Goal: Entertainment & Leisure: Browse casually

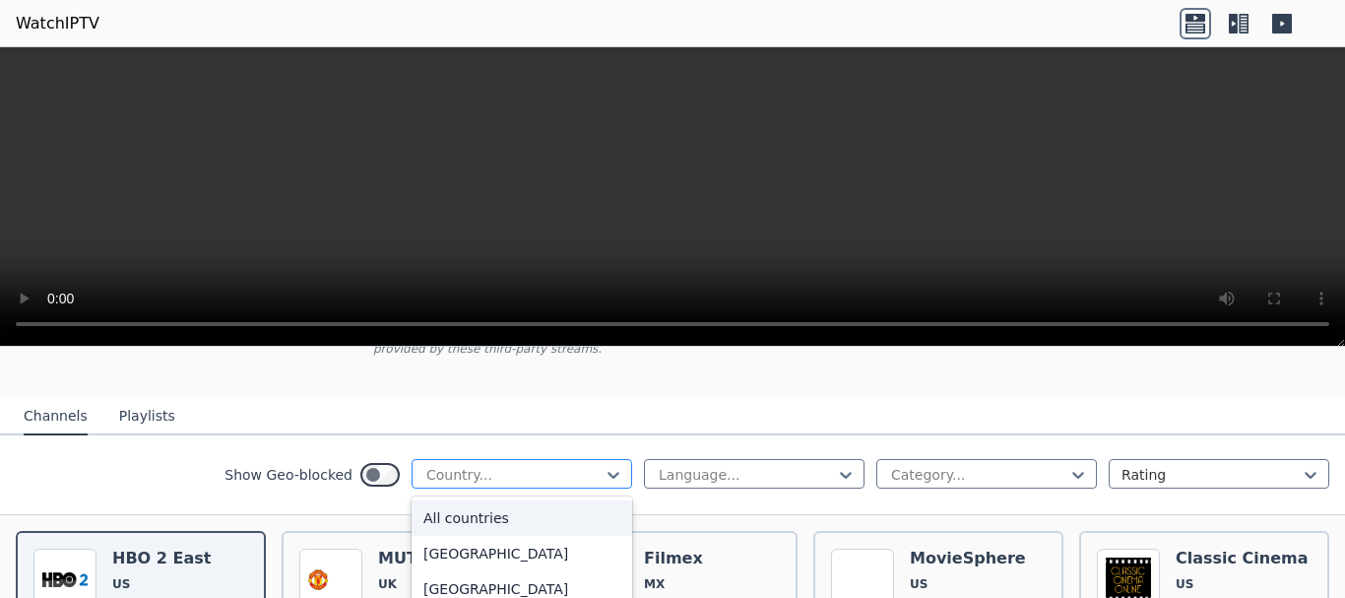
scroll to position [265, 0]
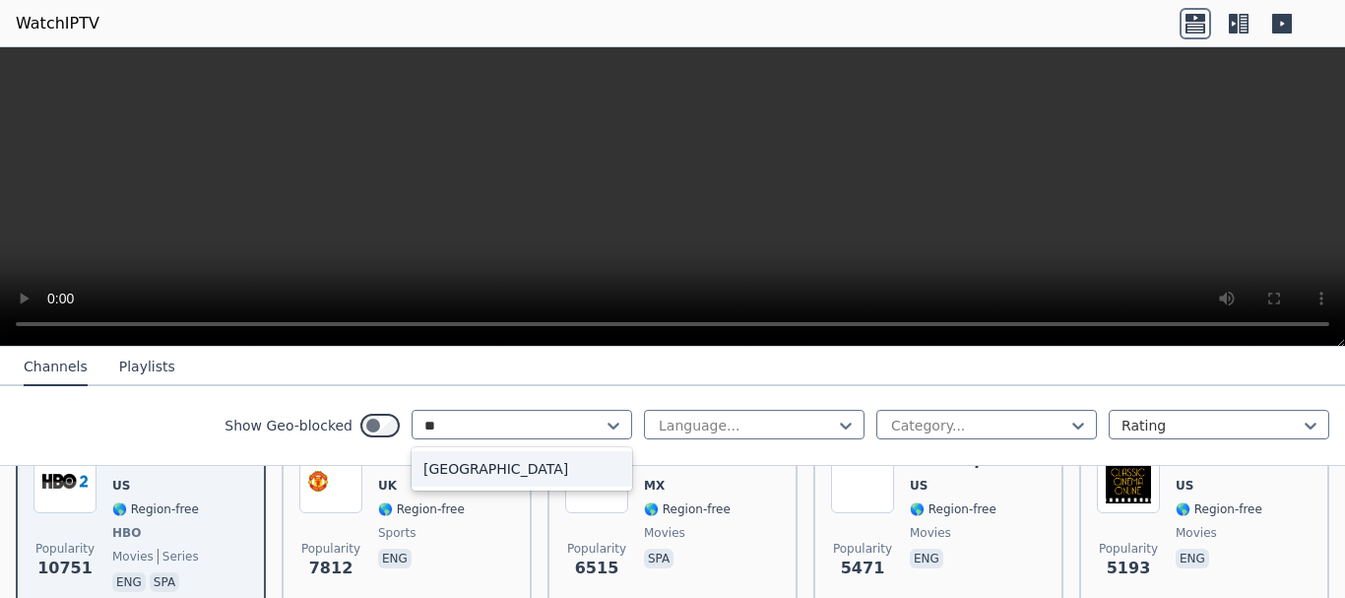
type input "***"
click at [557, 464] on div "Philippines" at bounding box center [522, 468] width 221 height 35
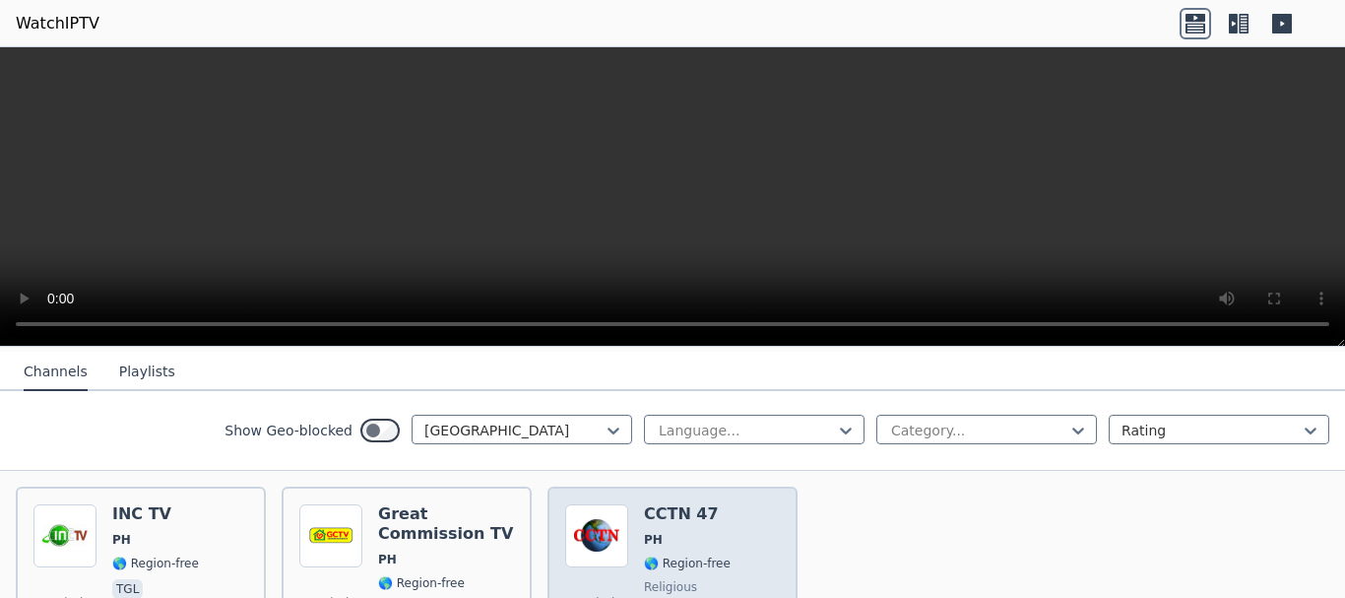
scroll to position [245, 0]
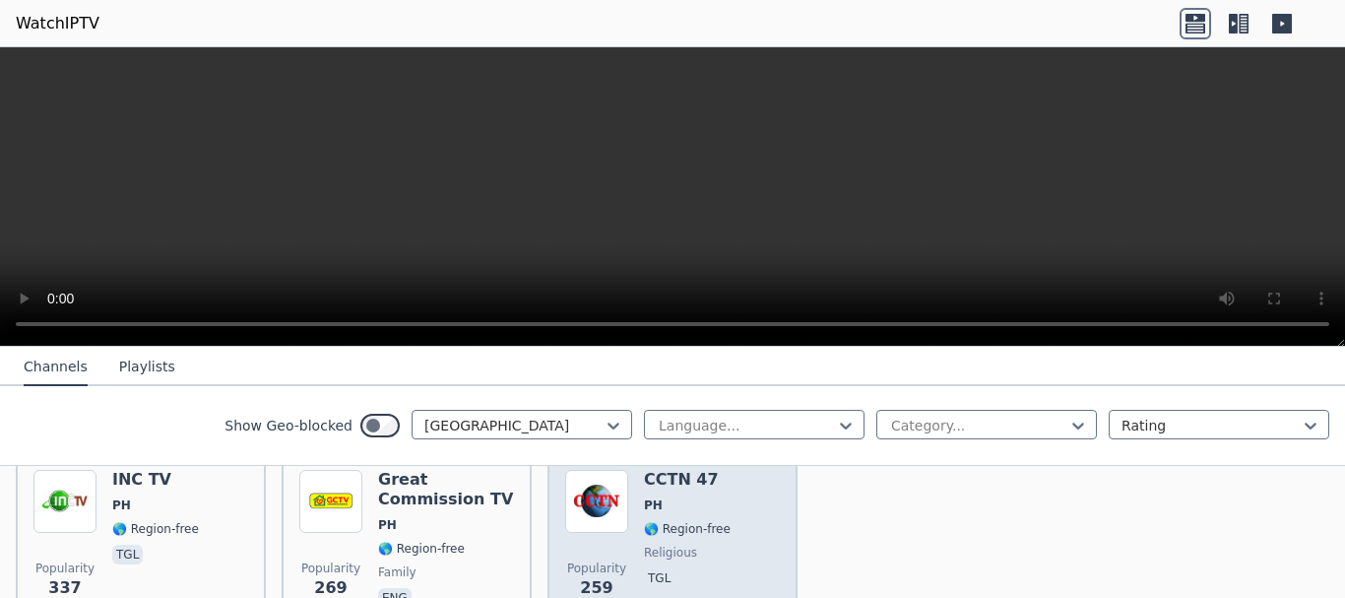
click at [659, 526] on div "CCTN 47 PH 🌎 Region-free religious tgl" at bounding box center [687, 541] width 87 height 142
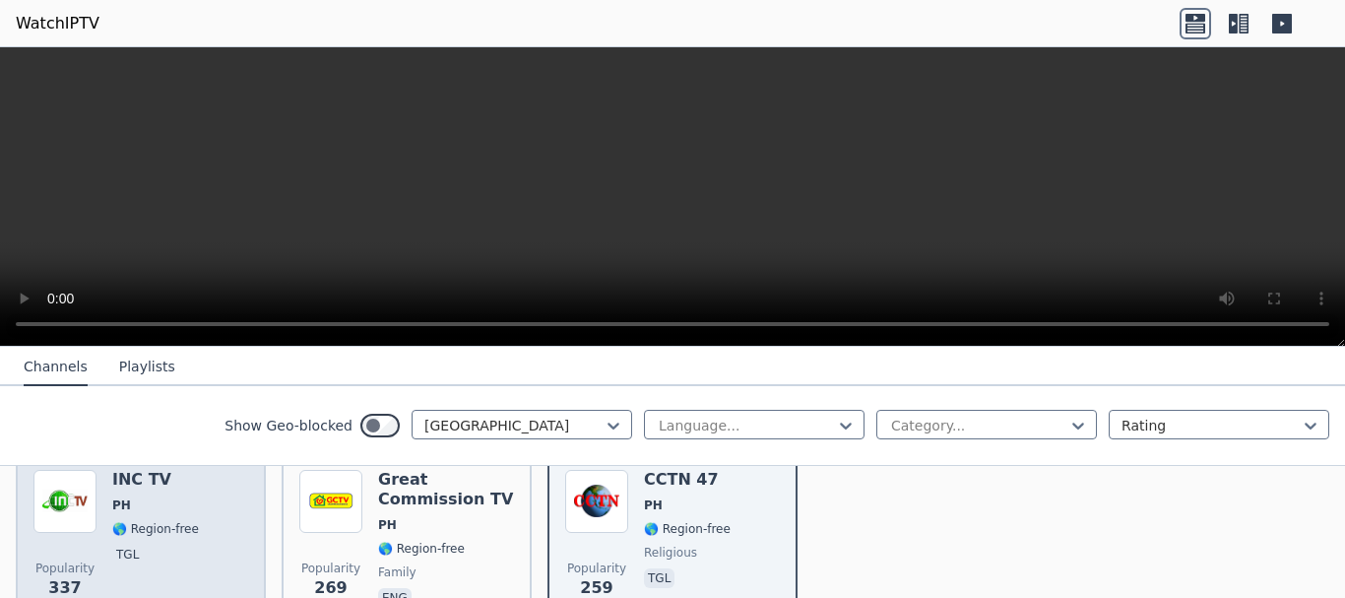
click at [137, 523] on div "INC TV PH 🌎 Region-free tgl" at bounding box center [155, 541] width 87 height 142
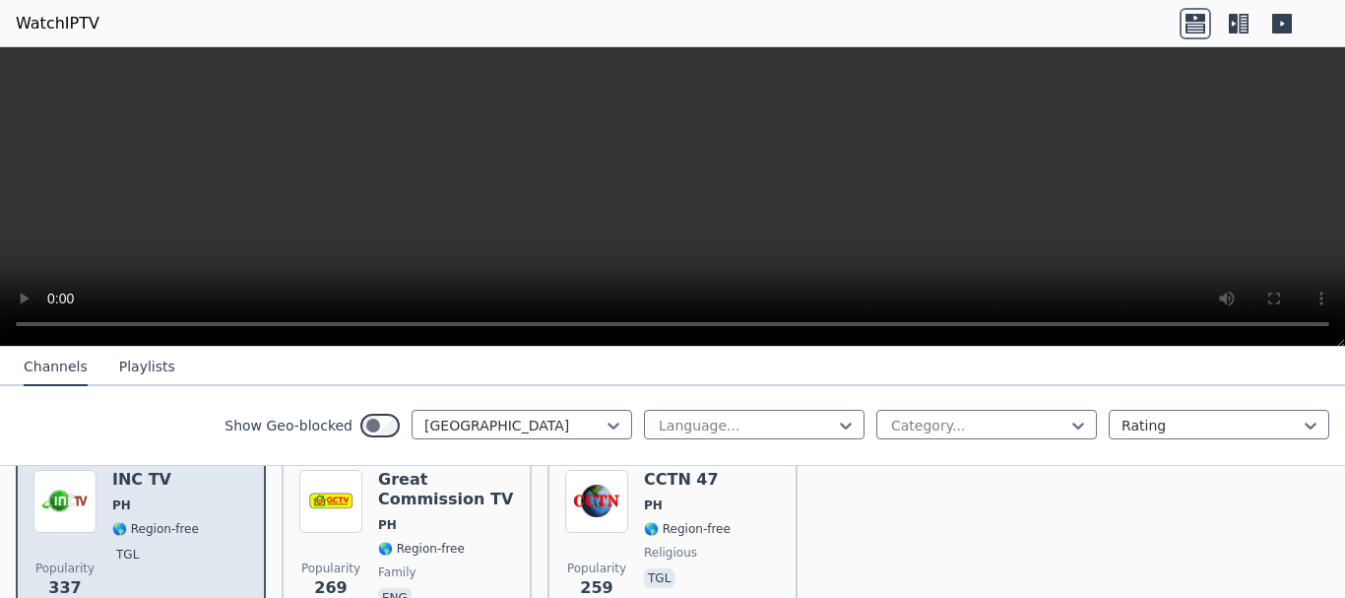
click at [177, 521] on span "🌎 Region-free" at bounding box center [155, 529] width 87 height 16
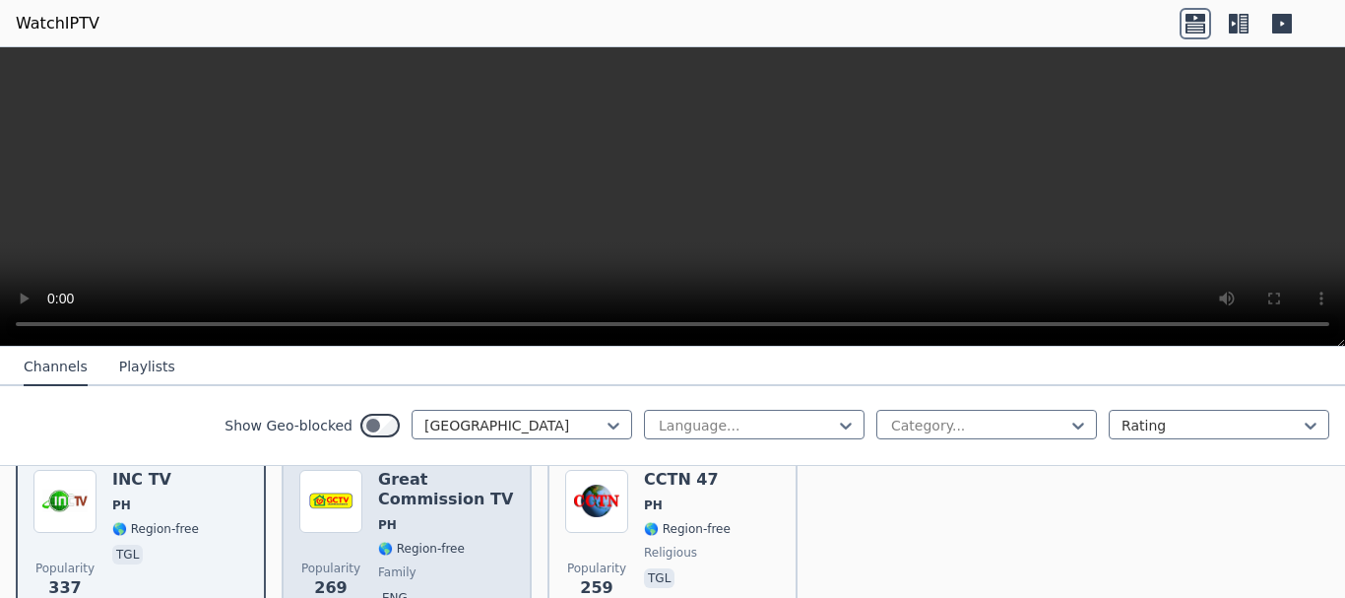
click at [396, 541] on span "🌎 Region-free" at bounding box center [421, 549] width 87 height 16
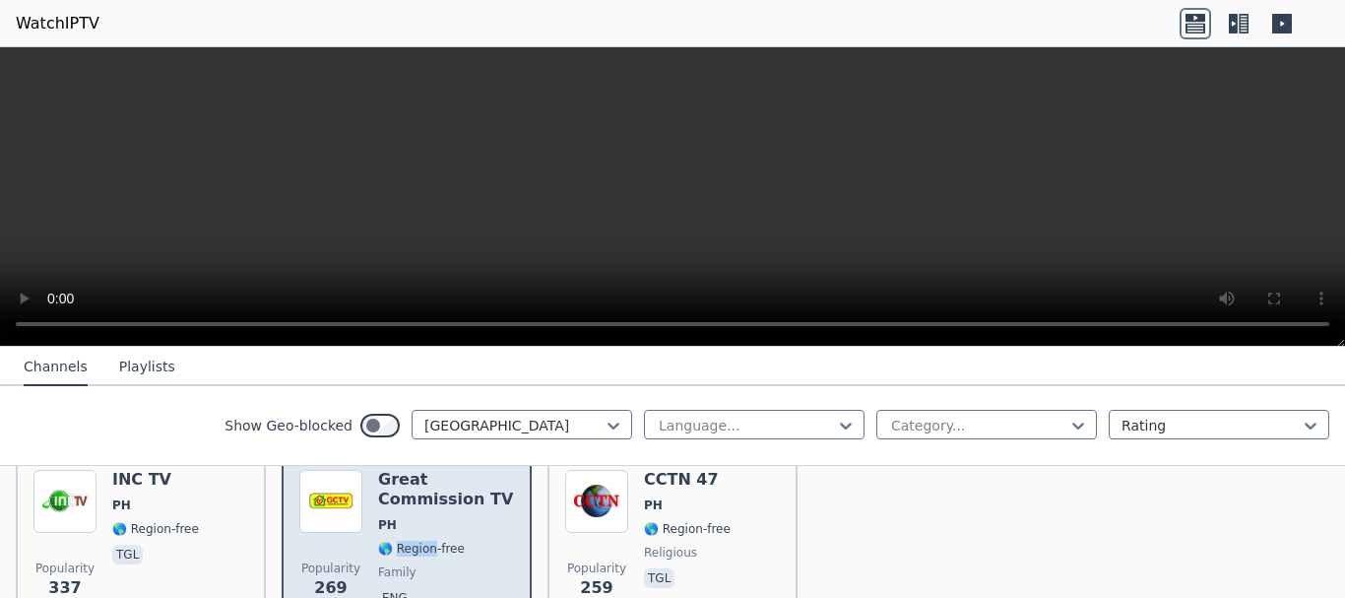
click at [397, 541] on span "🌎 Region-free" at bounding box center [421, 549] width 87 height 16
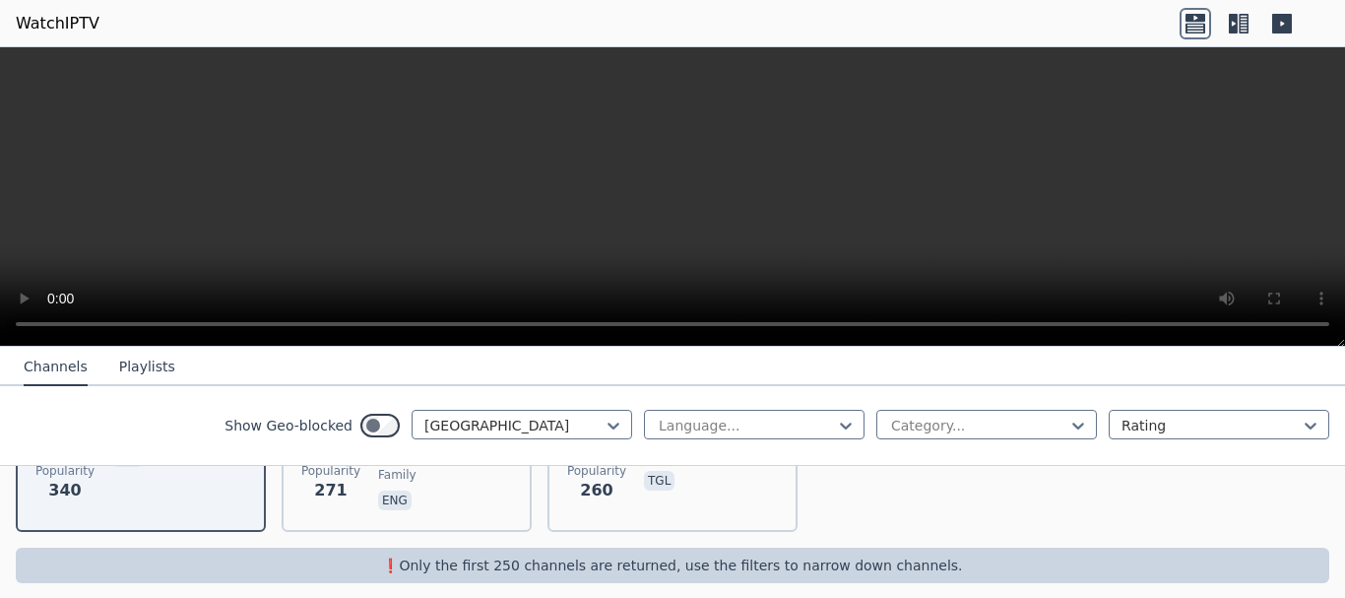
scroll to position [146, 0]
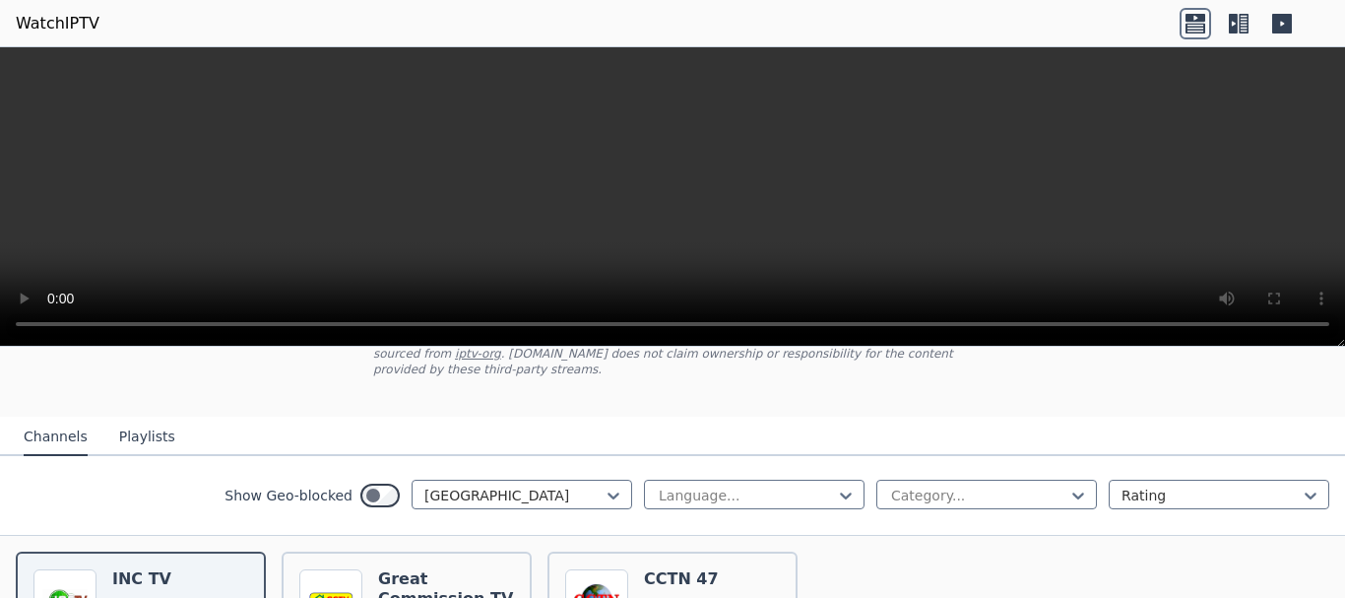
click at [758, 494] on div "Language... Category... Rating" at bounding box center [987, 496] width 686 height 32
click at [442, 569] on h6 "Great Commission TV" at bounding box center [446, 588] width 136 height 39
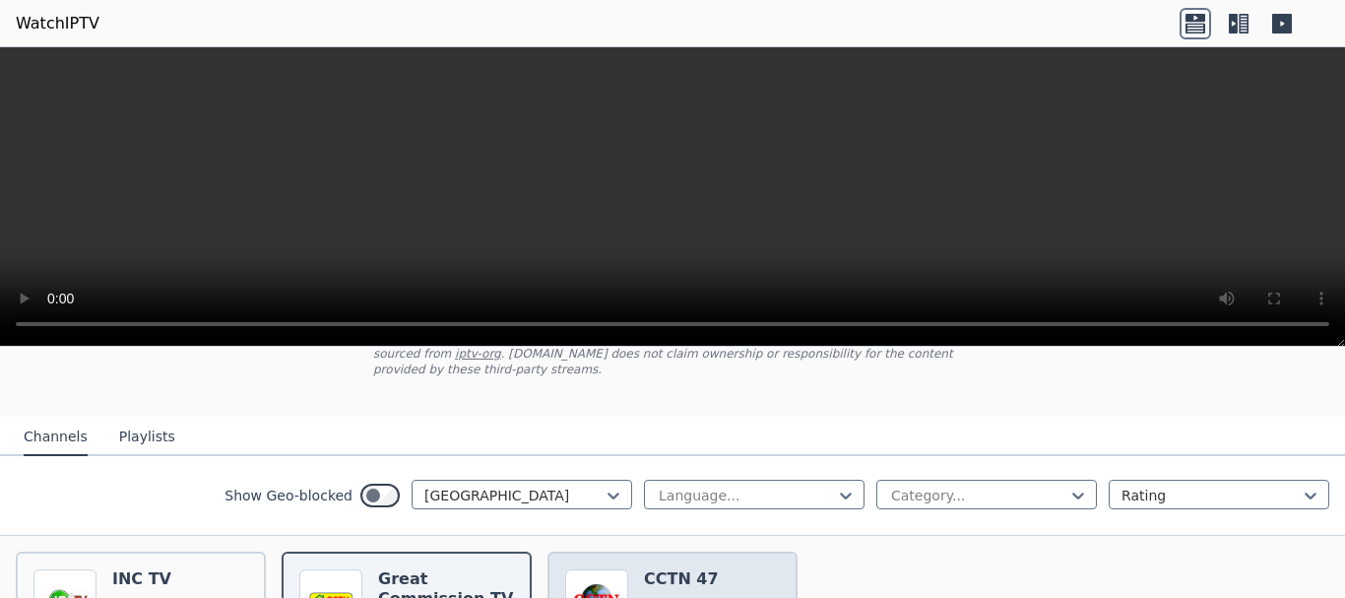
click at [668, 597] on span "PH" at bounding box center [687, 605] width 87 height 16
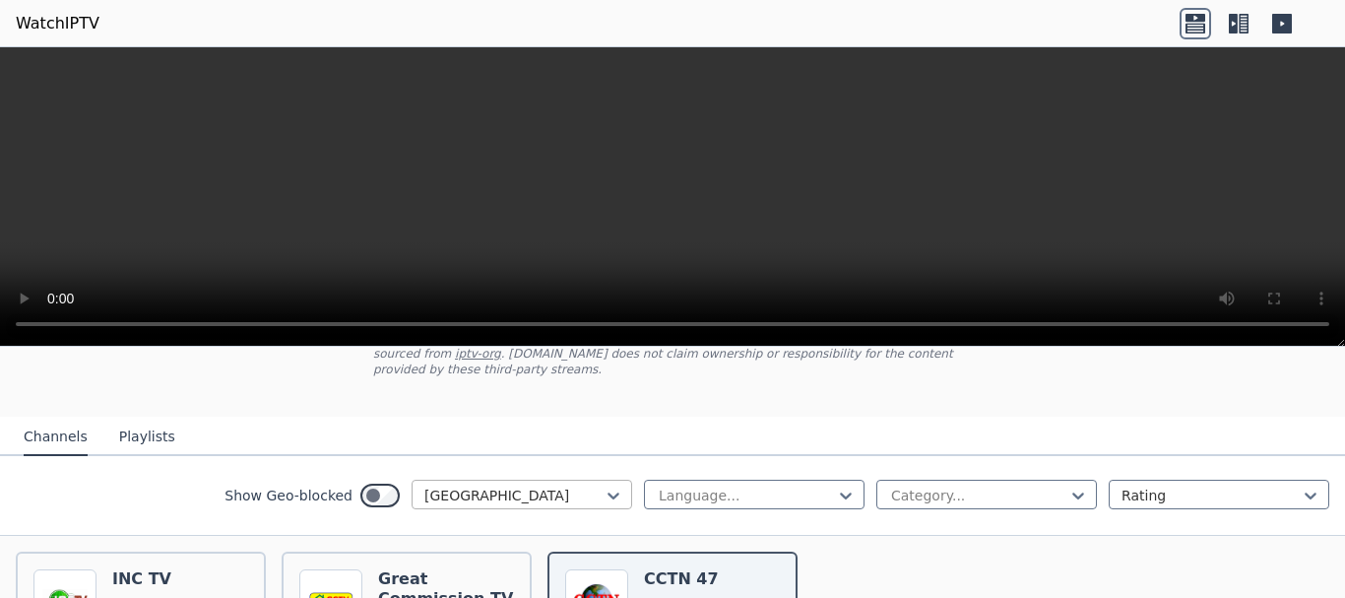
click at [551, 486] on div at bounding box center [514, 496] width 179 height 20
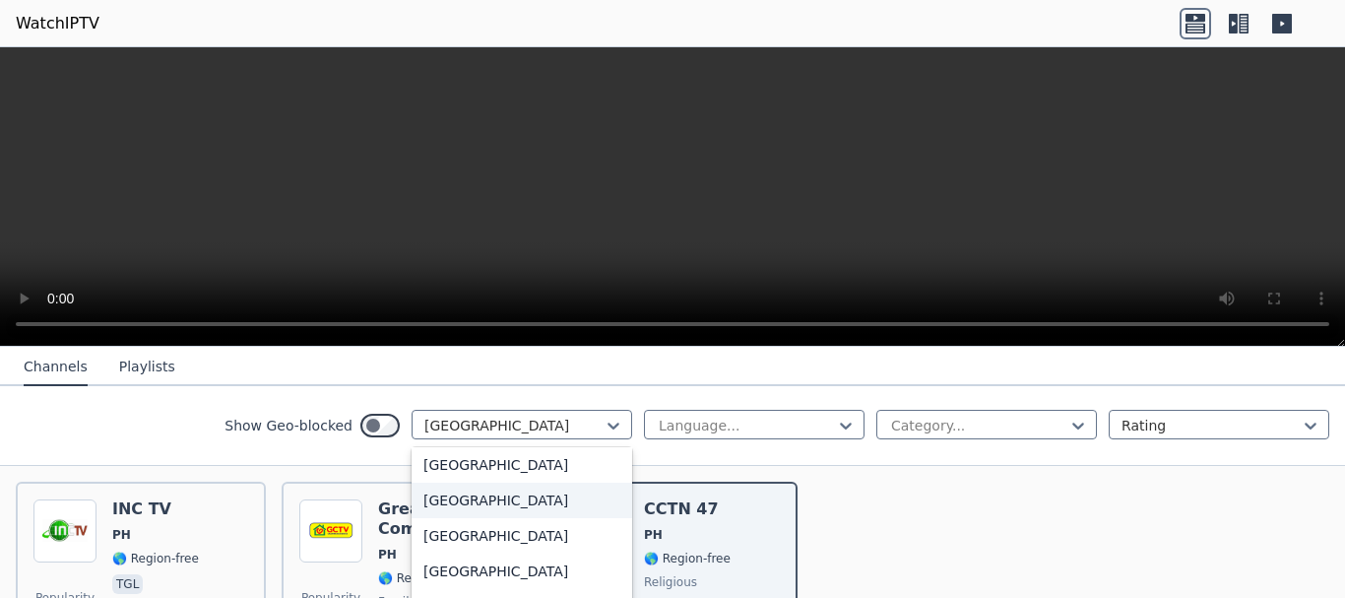
scroll to position [295, 0]
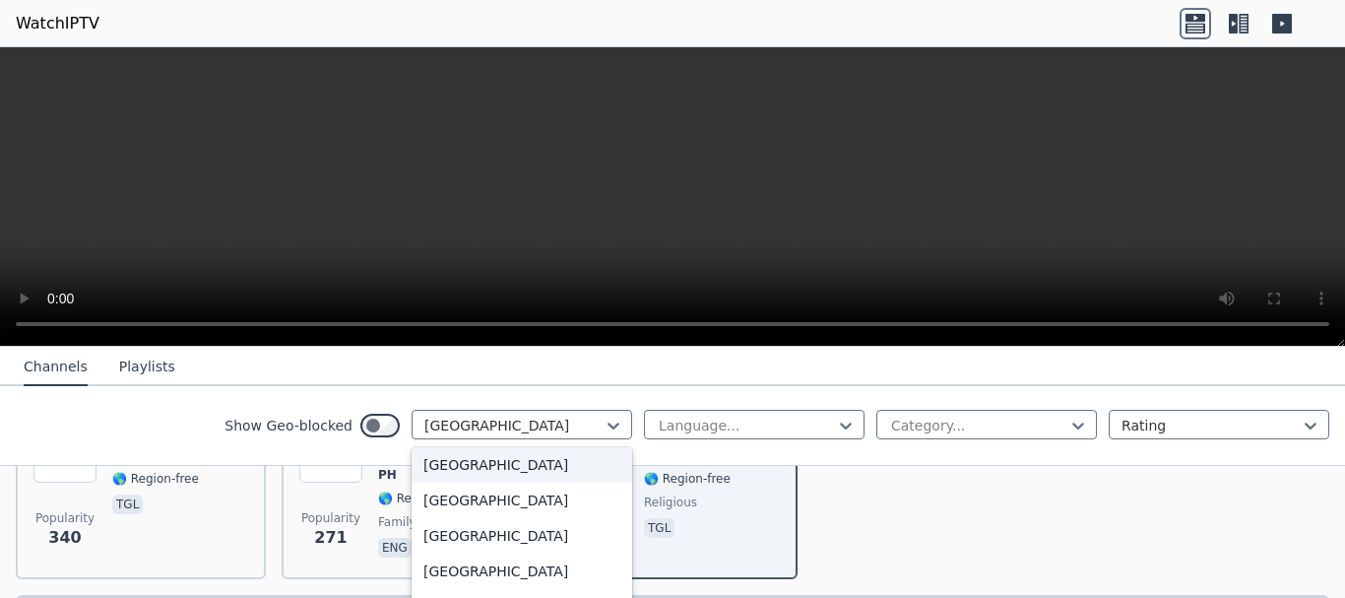
click at [460, 467] on div "[GEOGRAPHIC_DATA]" at bounding box center [522, 464] width 221 height 35
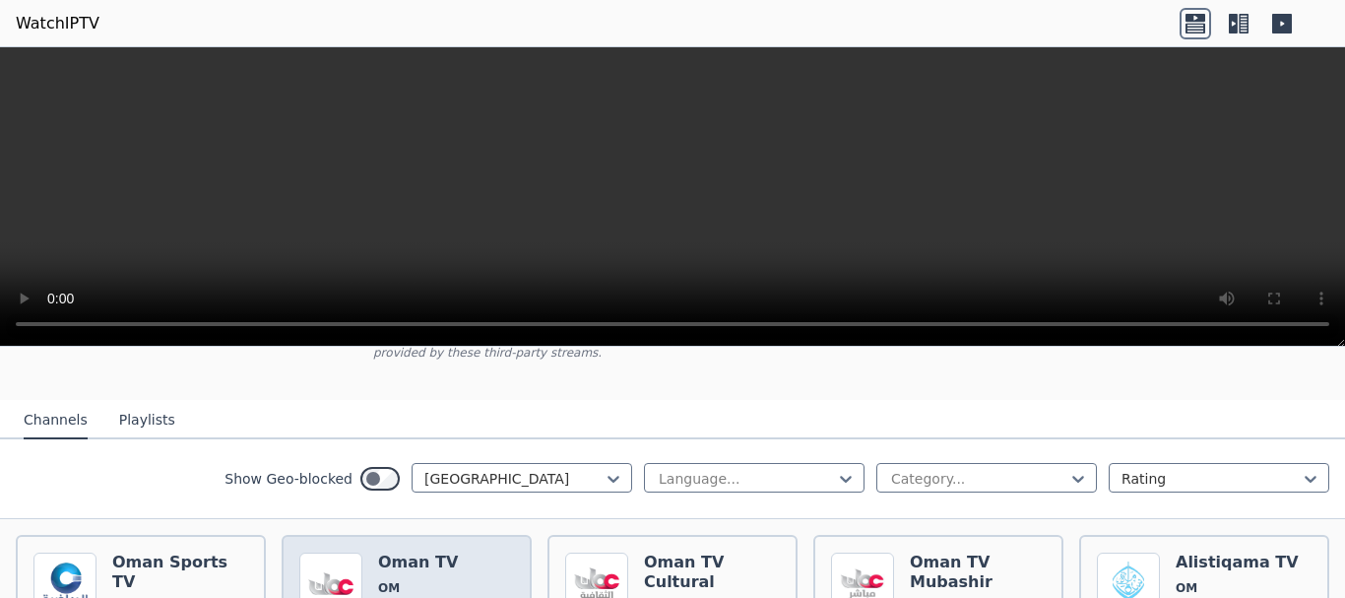
scroll to position [197, 0]
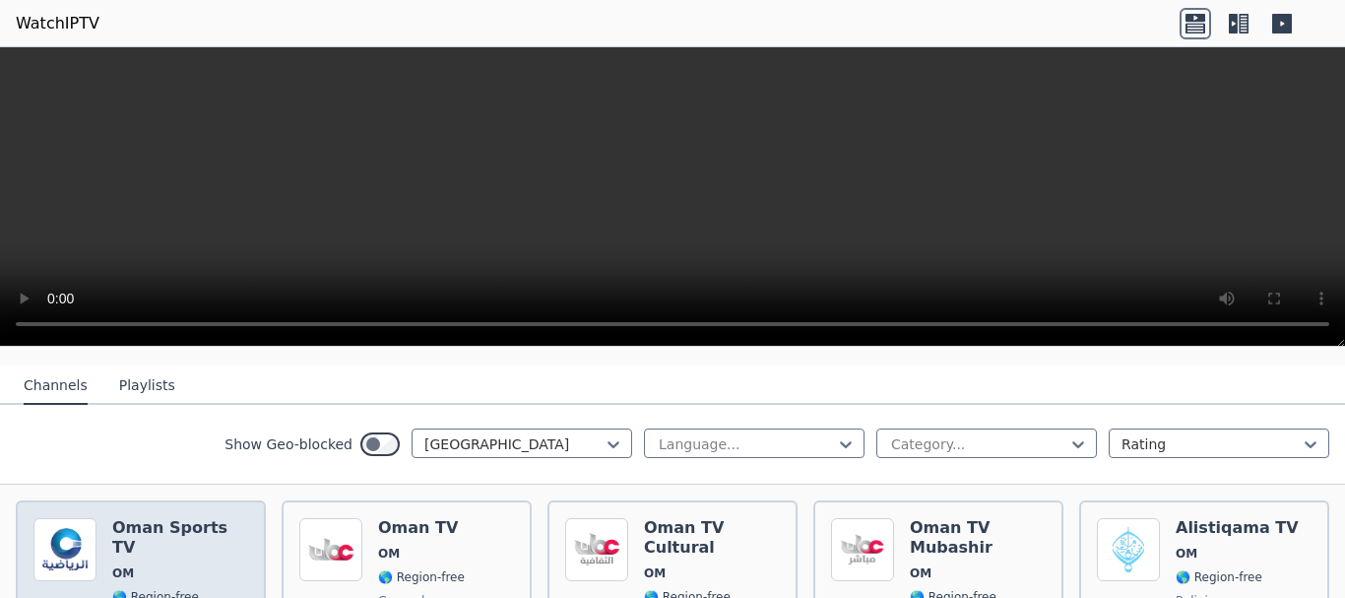
click at [187, 546] on div "Oman Sports TV OM 🌎 Region-free sports eng ara" at bounding box center [180, 589] width 136 height 142
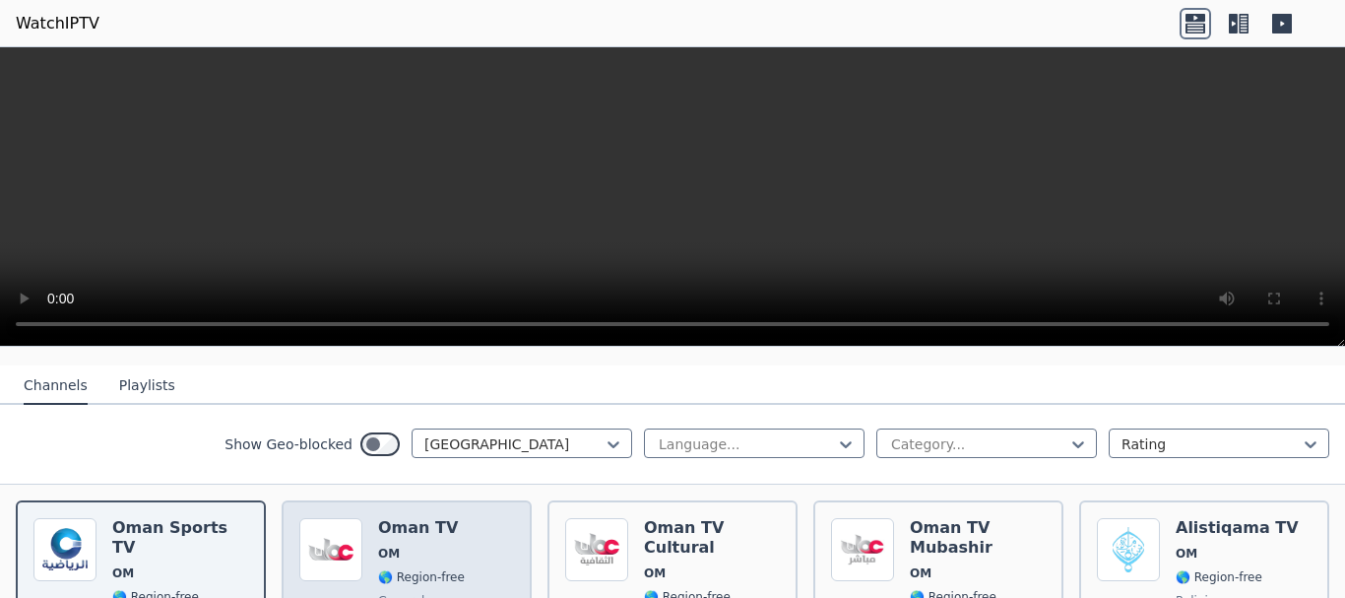
click at [368, 538] on div "Popularity 37 Oman TV OM 🌎 Region-free general ara" at bounding box center [406, 589] width 215 height 142
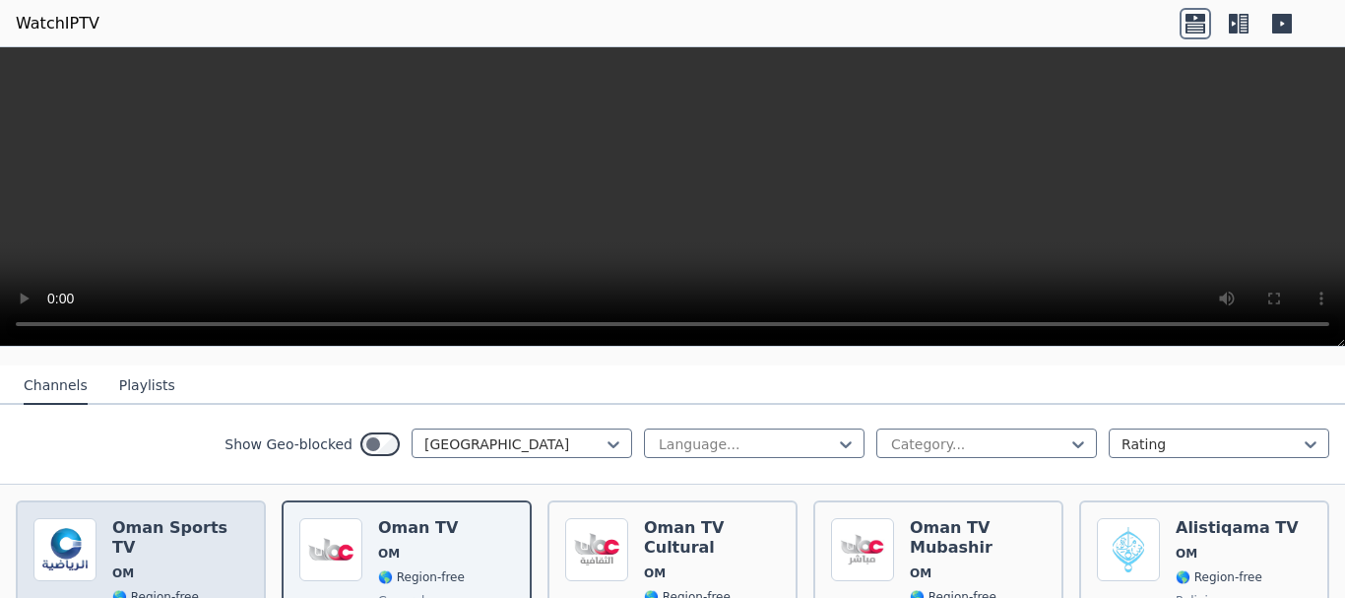
click at [185, 589] on span "🌎 Region-free" at bounding box center [155, 597] width 87 height 16
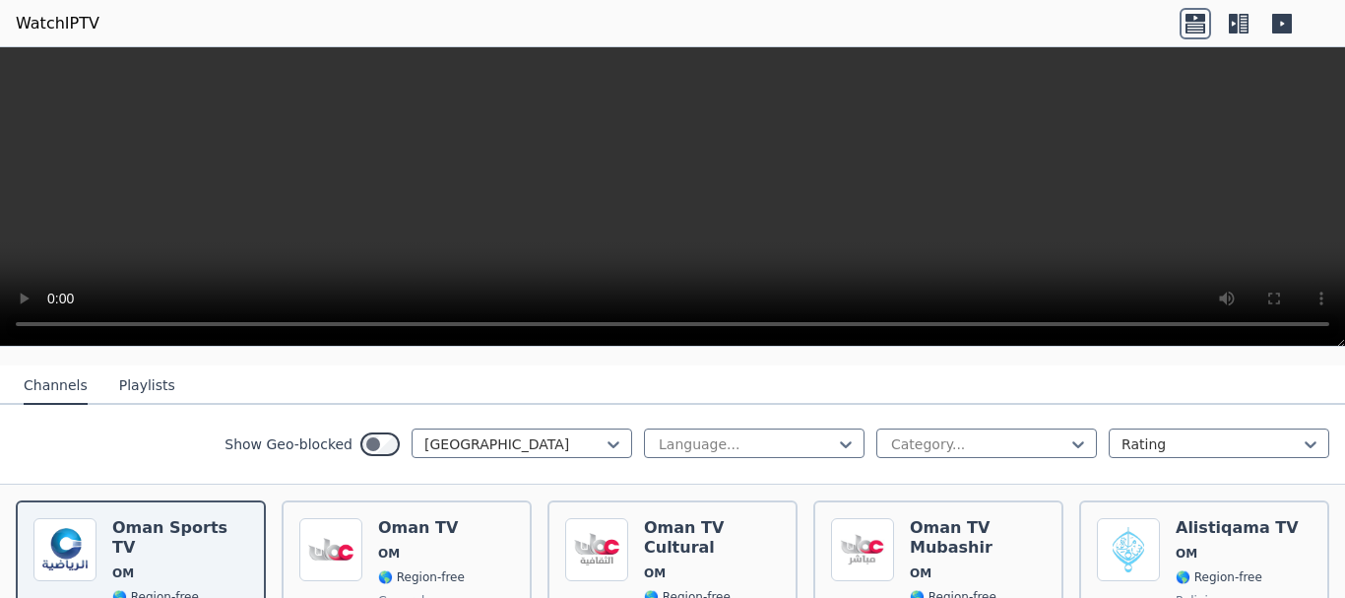
click at [1245, 24] on icon at bounding box center [1244, 24] width 10 height 20
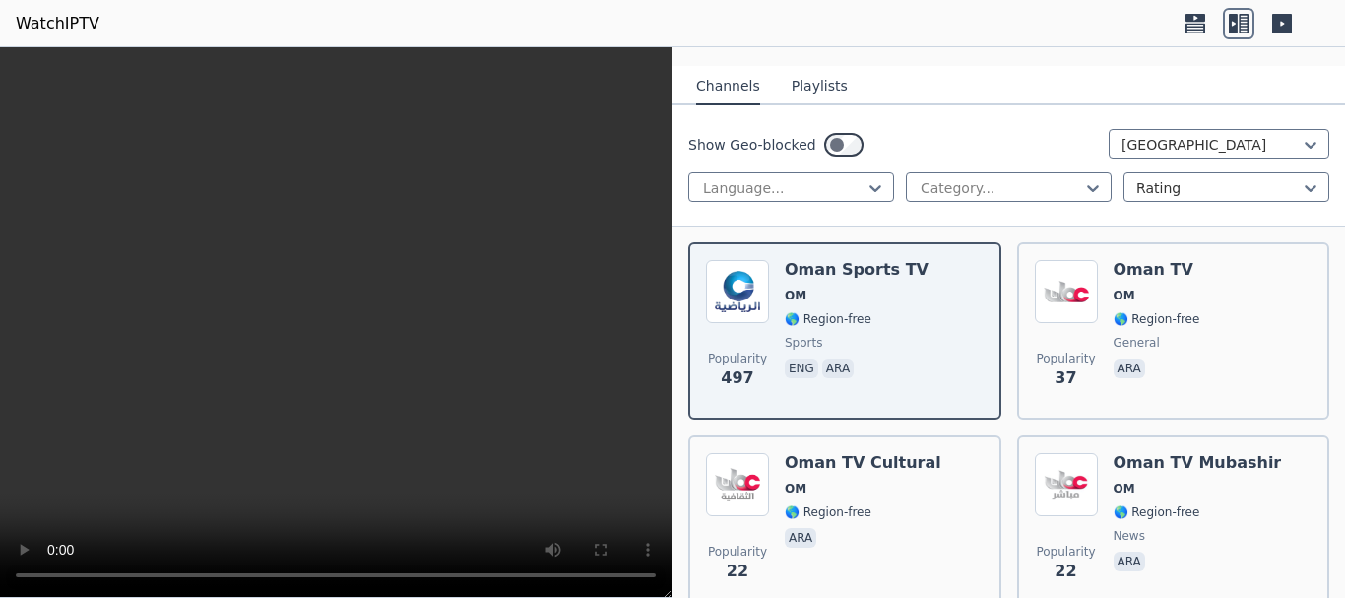
click at [1275, 28] on icon at bounding box center [1283, 24] width 20 height 20
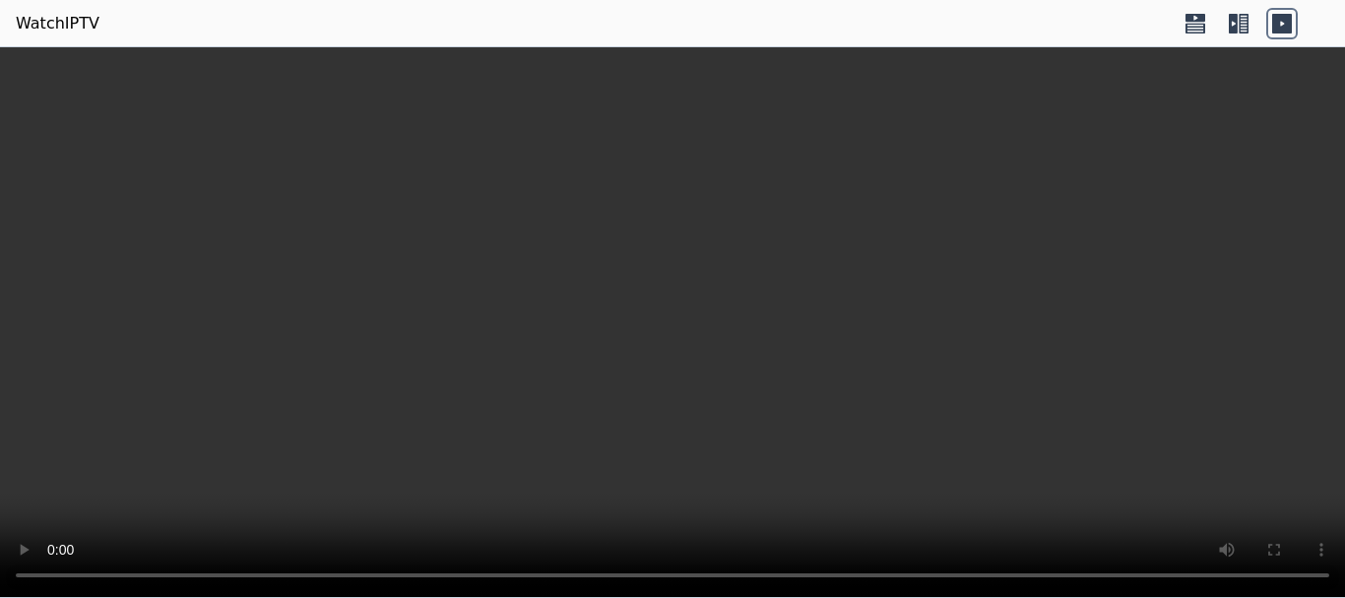
click at [1246, 27] on icon at bounding box center [1244, 24] width 10 height 20
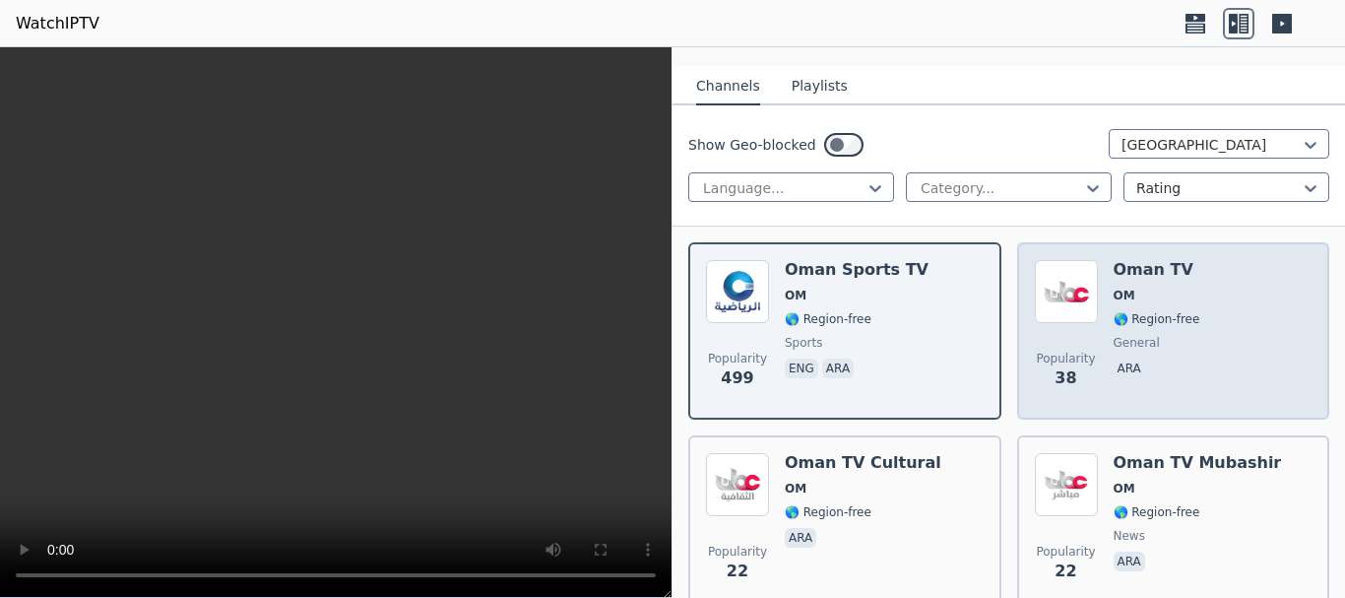
click at [1097, 296] on div "Popularity 38 Oman TV OM 🌎 Region-free general ara" at bounding box center [1174, 331] width 278 height 142
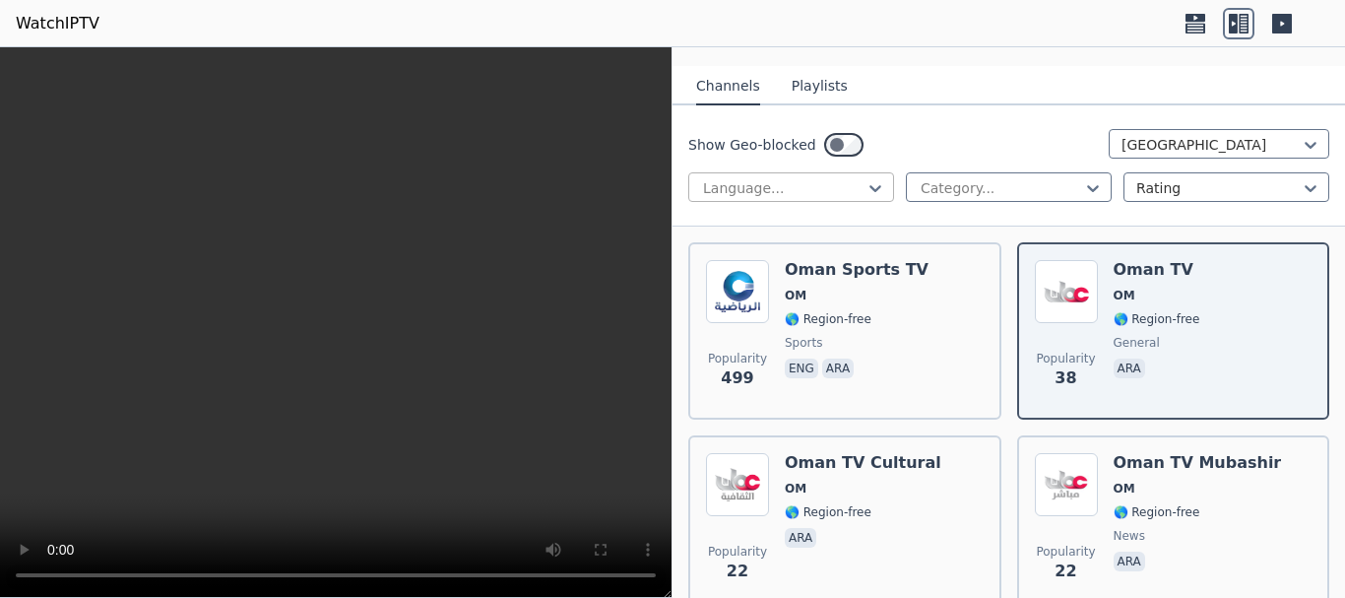
click at [793, 178] on div at bounding box center [783, 188] width 164 height 20
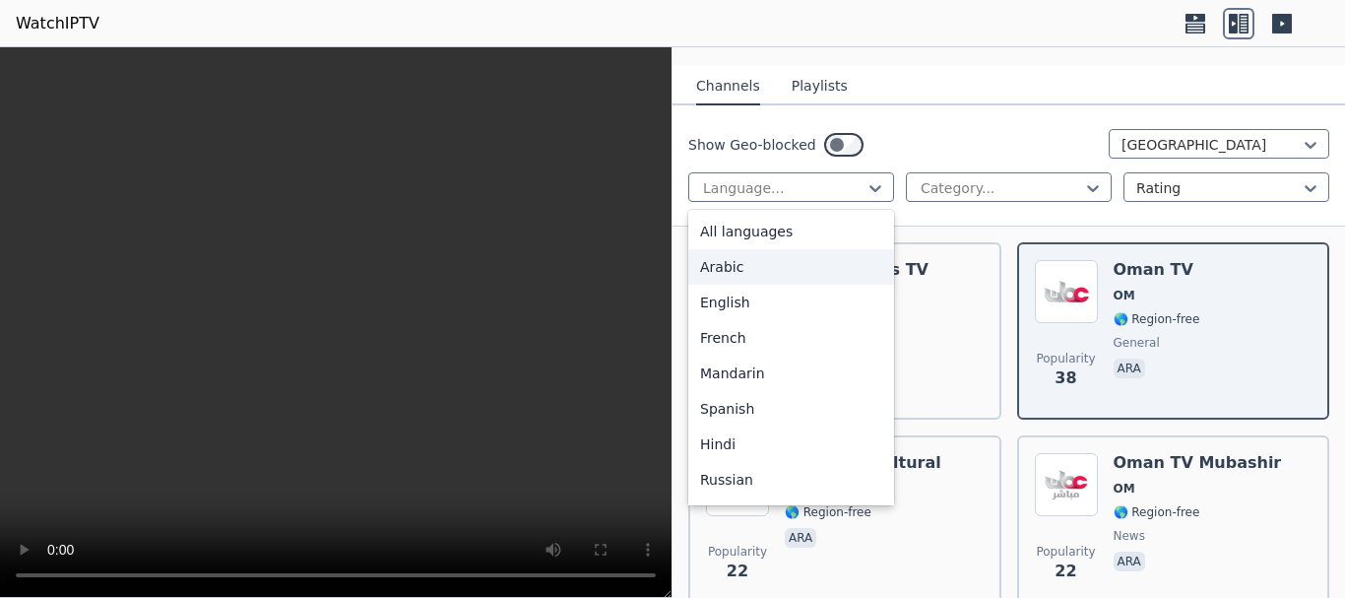
click at [783, 251] on div "Arabic" at bounding box center [791, 266] width 206 height 35
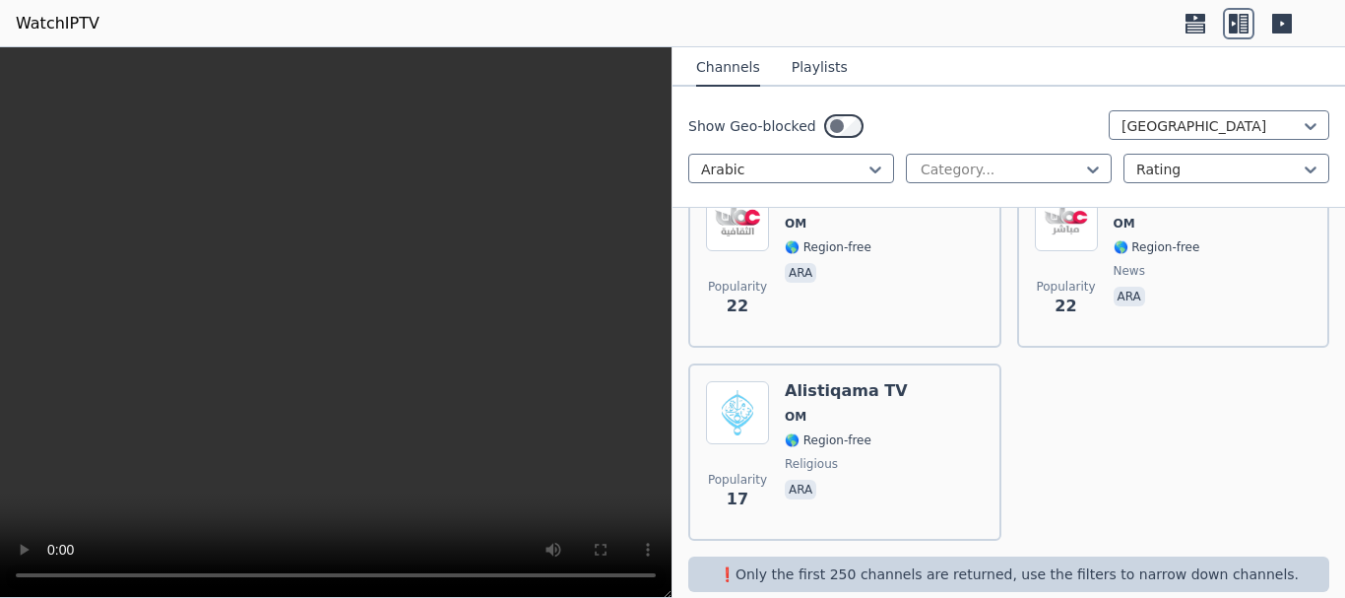
scroll to position [472, 0]
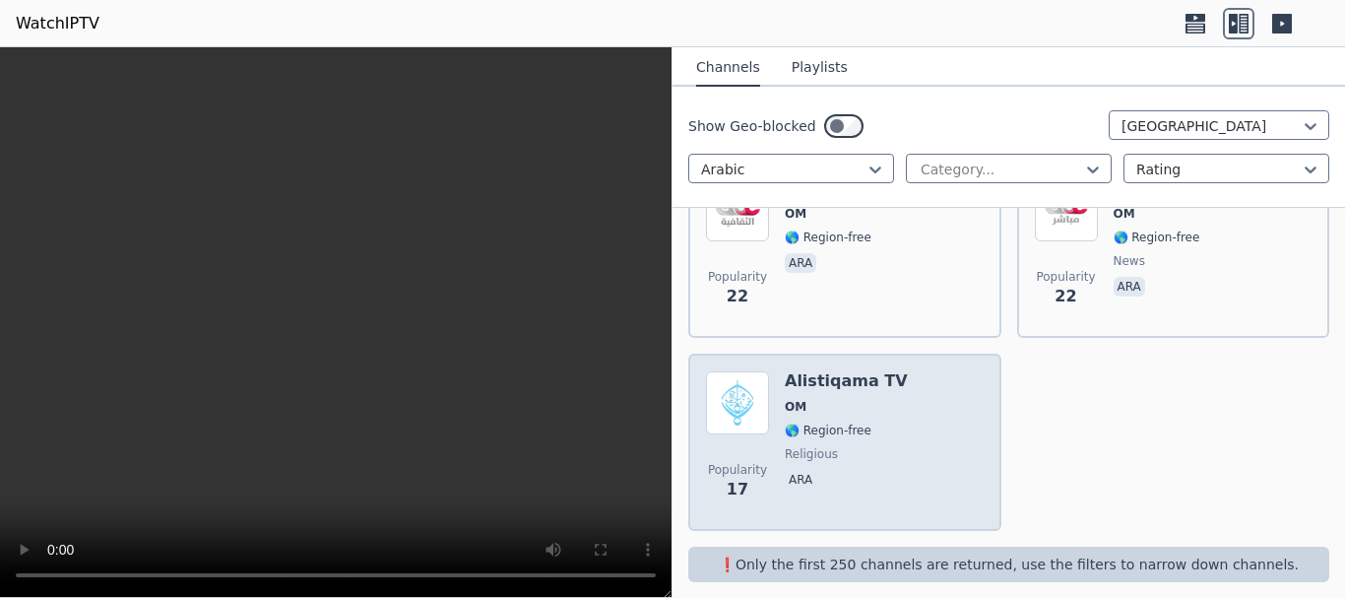
click at [807, 399] on span "OM" at bounding box center [846, 407] width 123 height 16
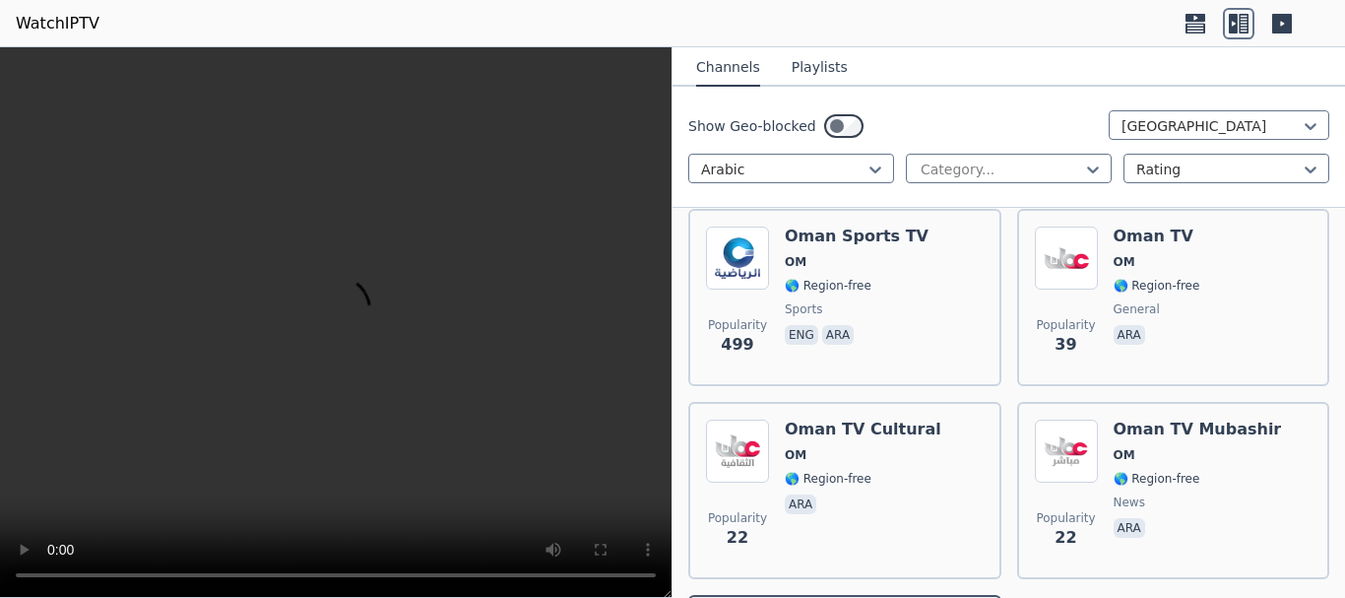
scroll to position [78, 0]
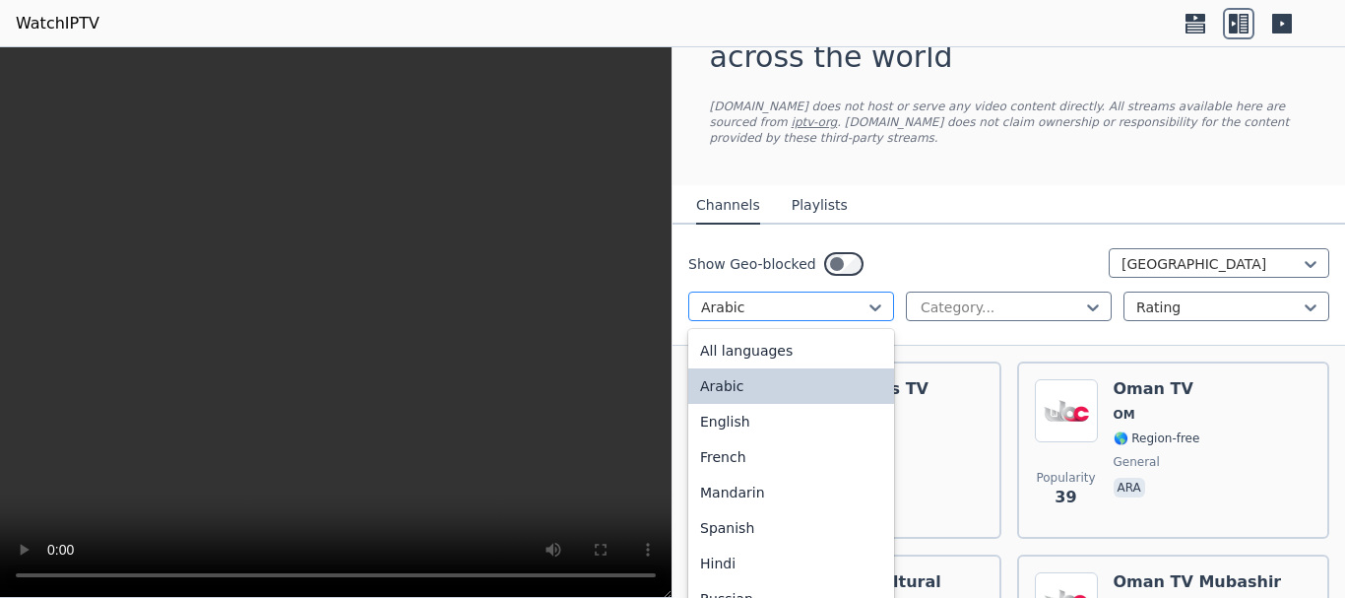
click at [808, 297] on div at bounding box center [783, 307] width 164 height 20
click at [809, 334] on div "All languages" at bounding box center [791, 350] width 206 height 35
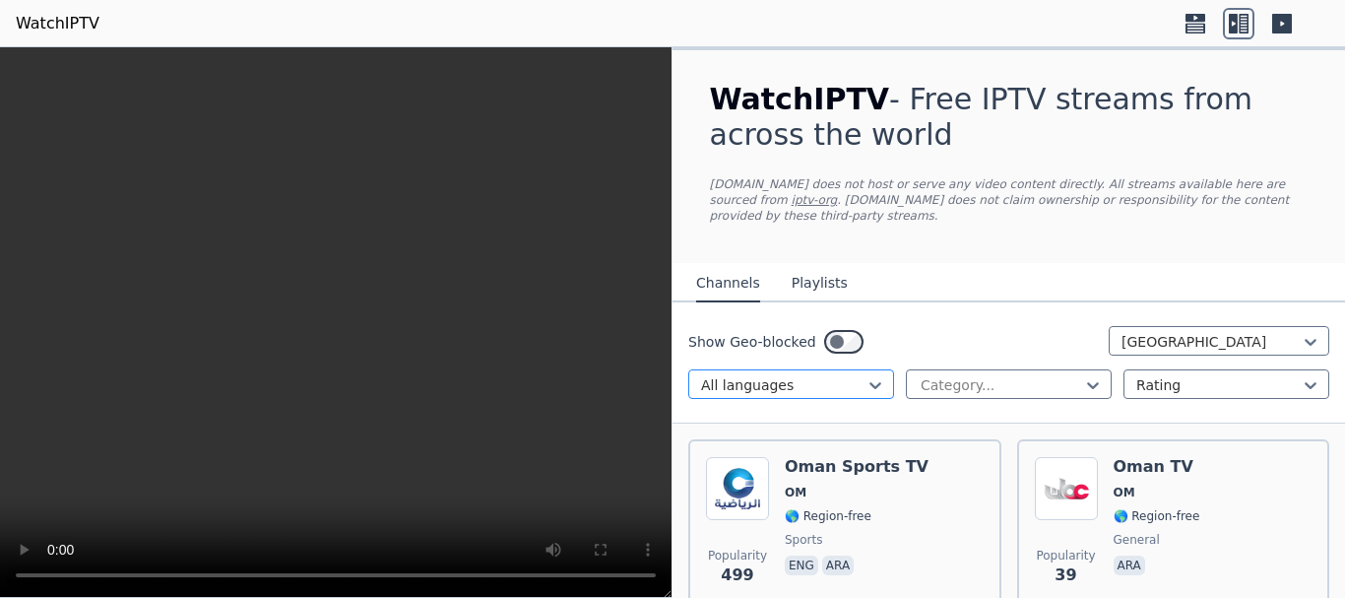
click at [814, 378] on div at bounding box center [783, 385] width 164 height 20
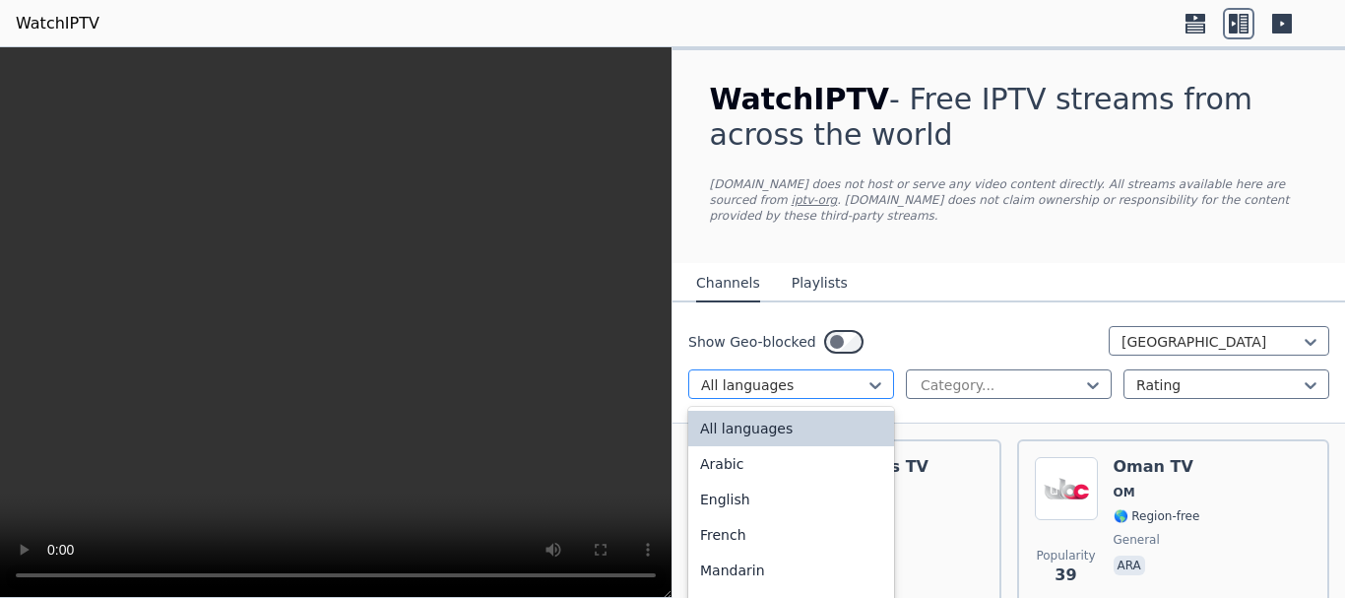
click at [814, 378] on div at bounding box center [783, 385] width 164 height 20
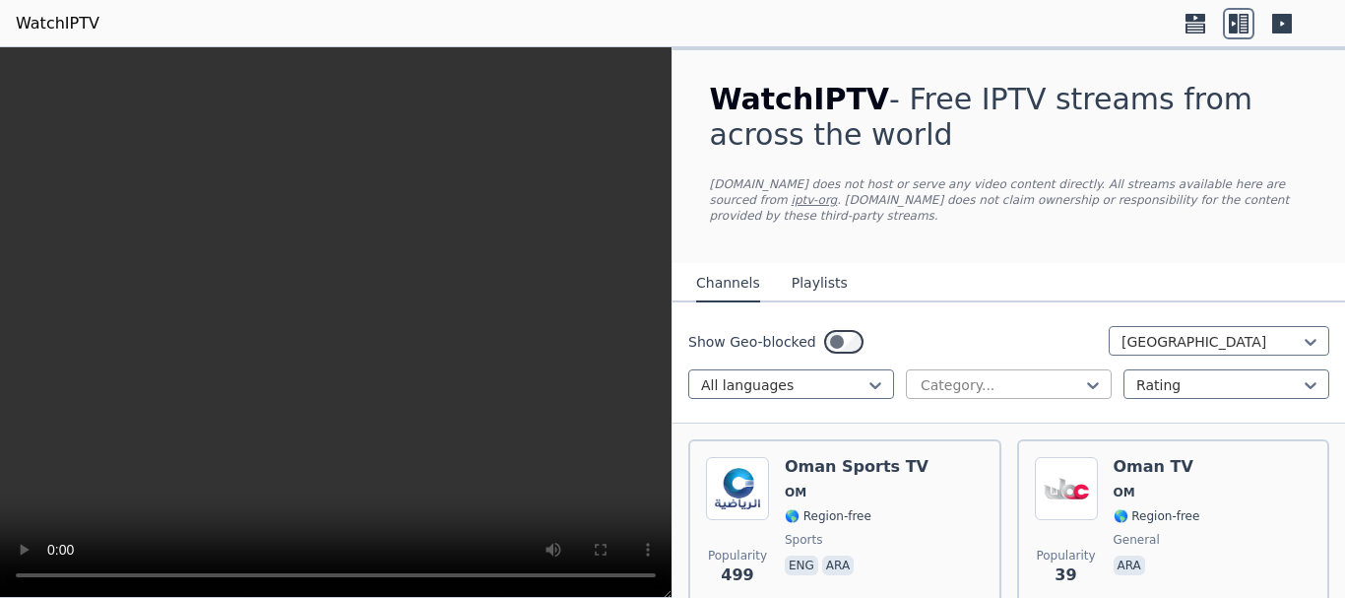
click at [957, 375] on div at bounding box center [1001, 385] width 164 height 20
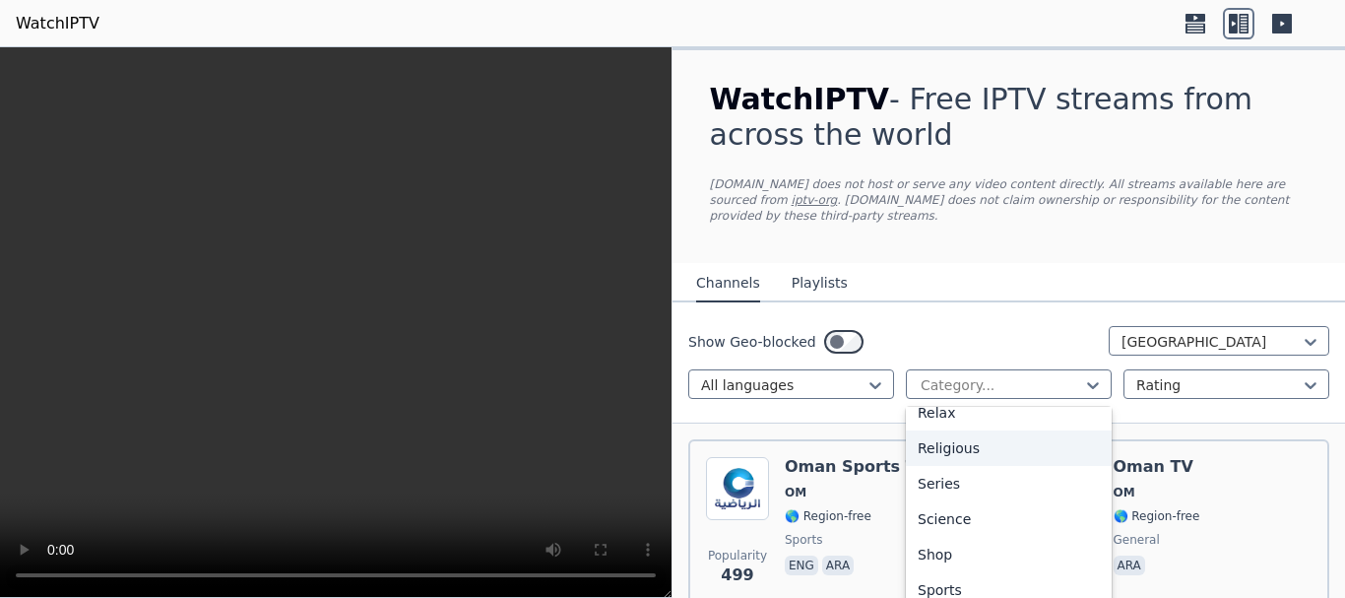
scroll to position [766, 0]
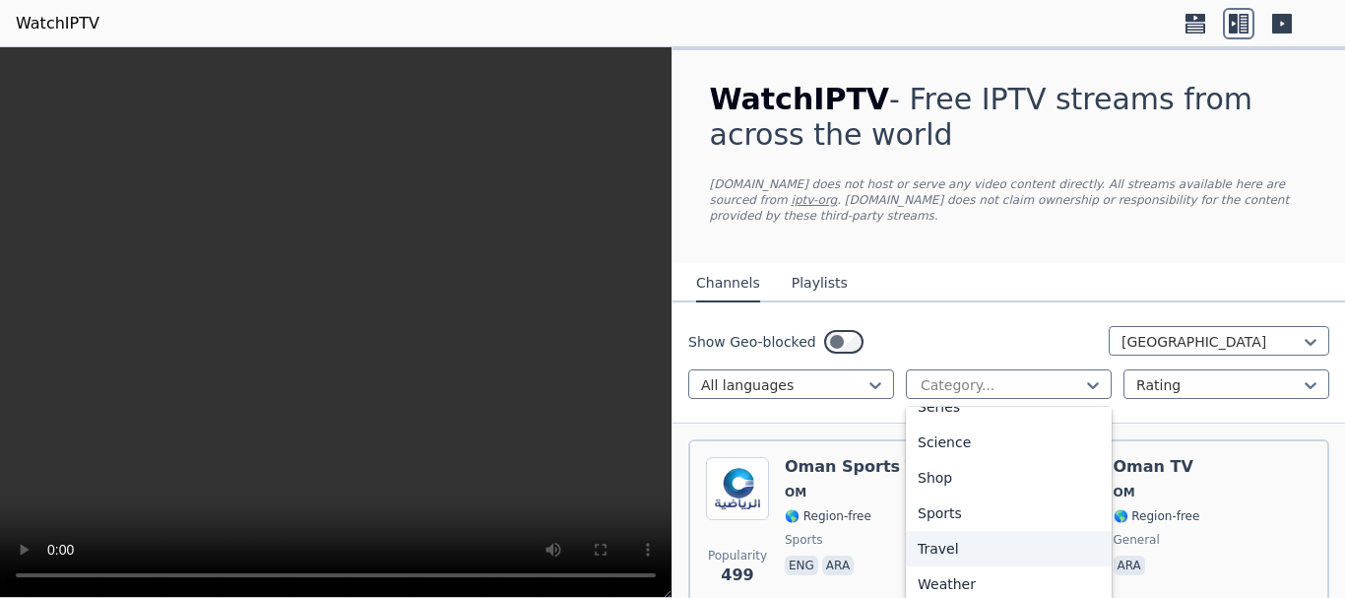
click at [1010, 531] on div "Travel" at bounding box center [1009, 548] width 206 height 35
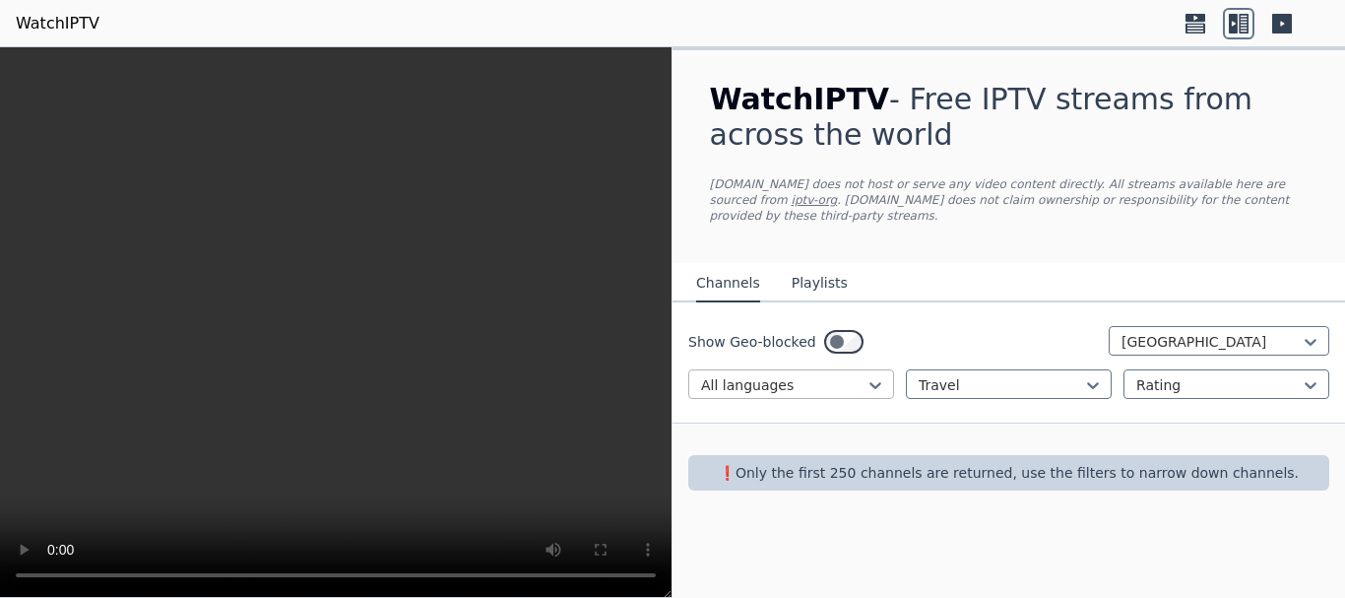
click at [834, 375] on div at bounding box center [783, 385] width 164 height 20
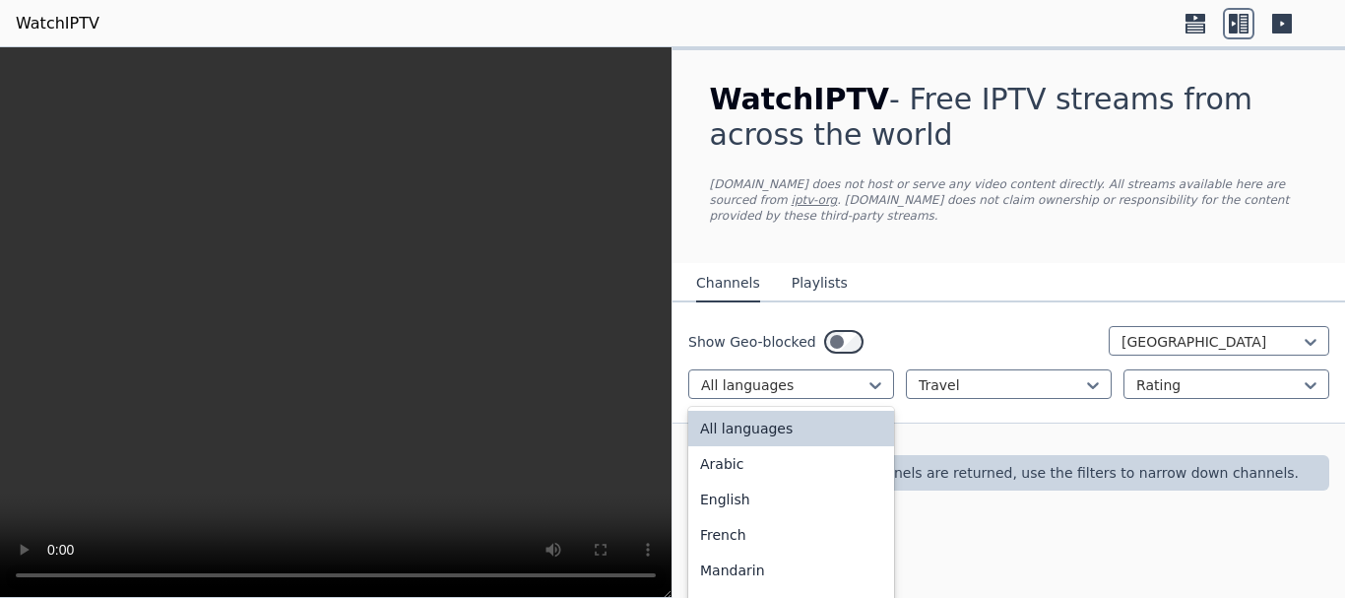
click at [834, 412] on div "All languages" at bounding box center [791, 428] width 206 height 35
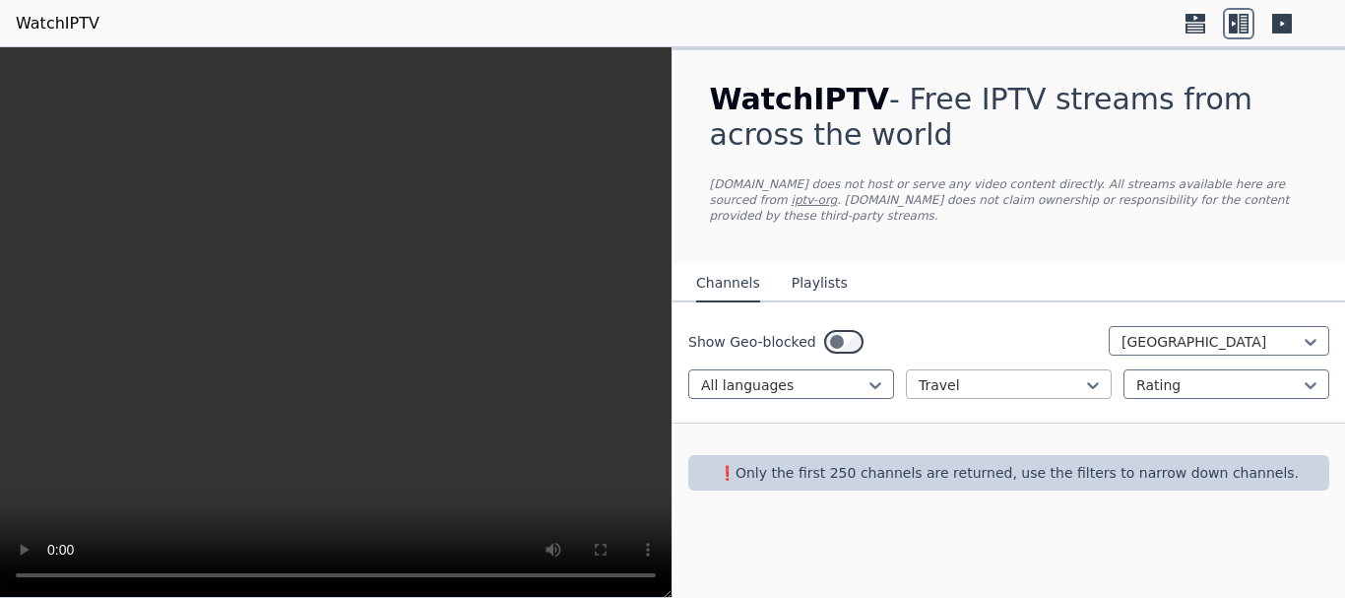
click at [979, 379] on div "Travel" at bounding box center [1009, 384] width 206 height 30
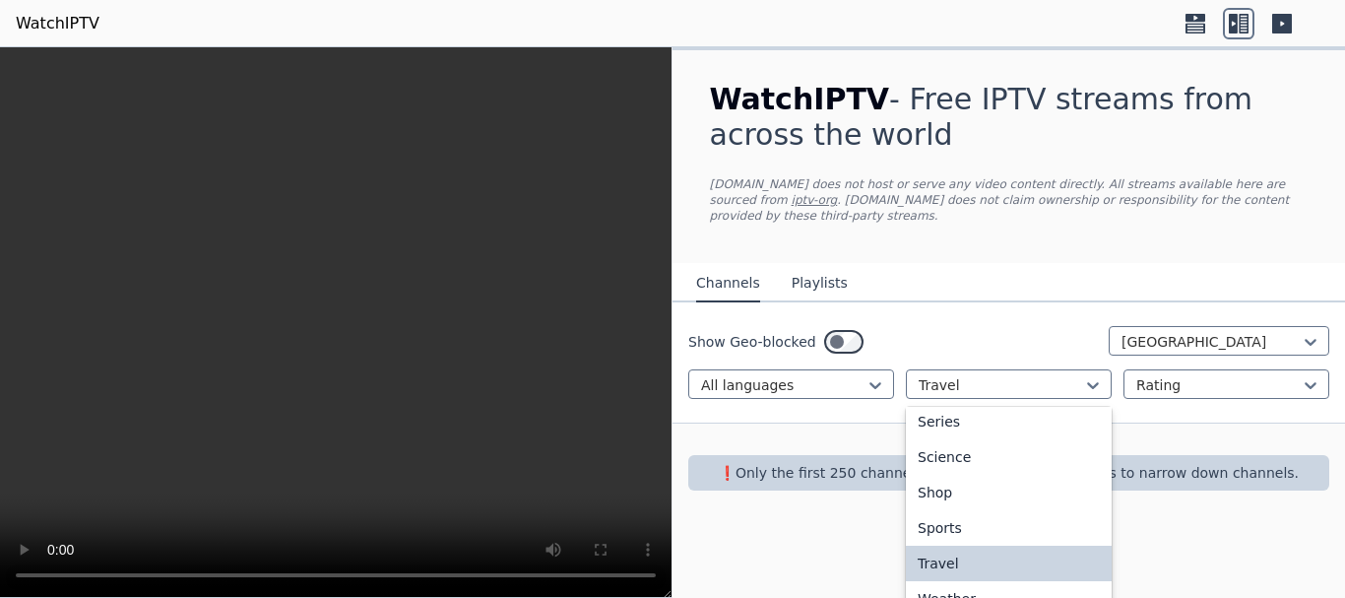
scroll to position [766, 0]
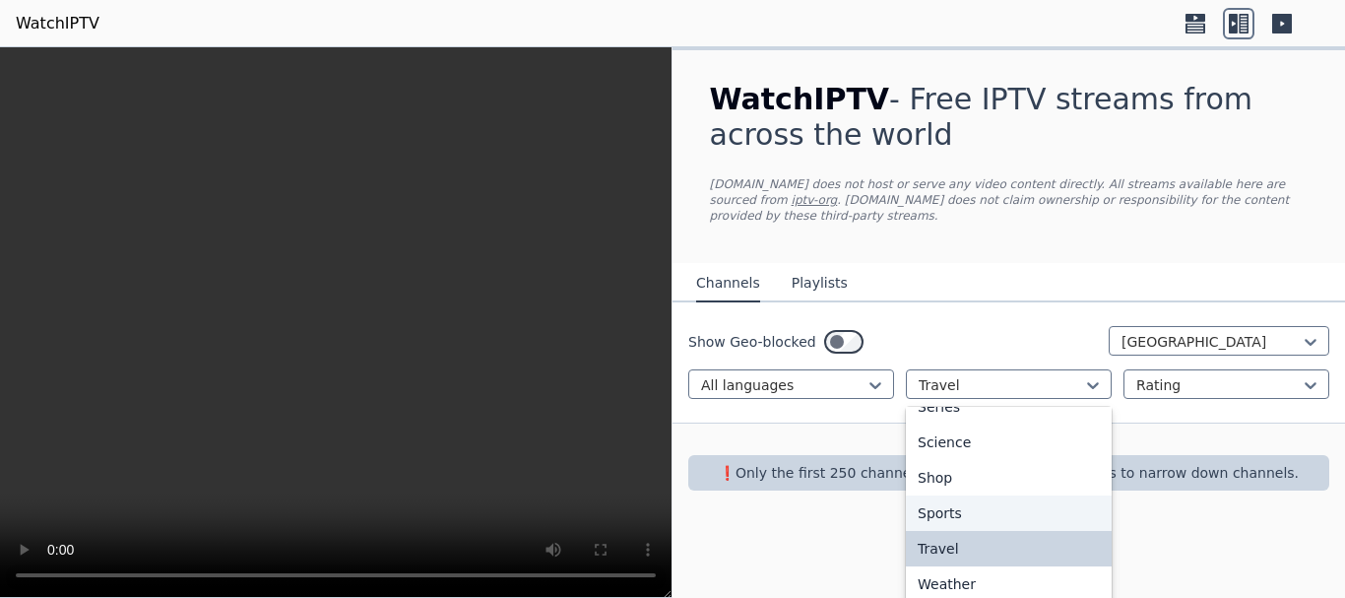
click at [985, 499] on div "Sports" at bounding box center [1009, 512] width 206 height 35
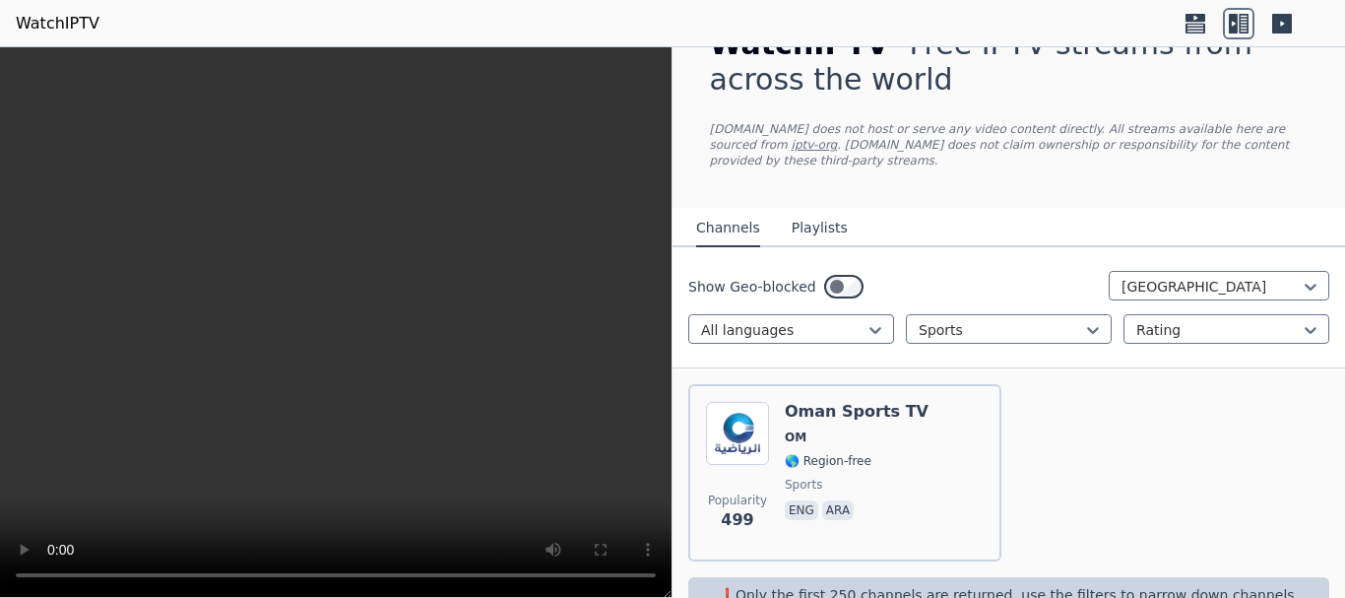
scroll to position [86, 0]
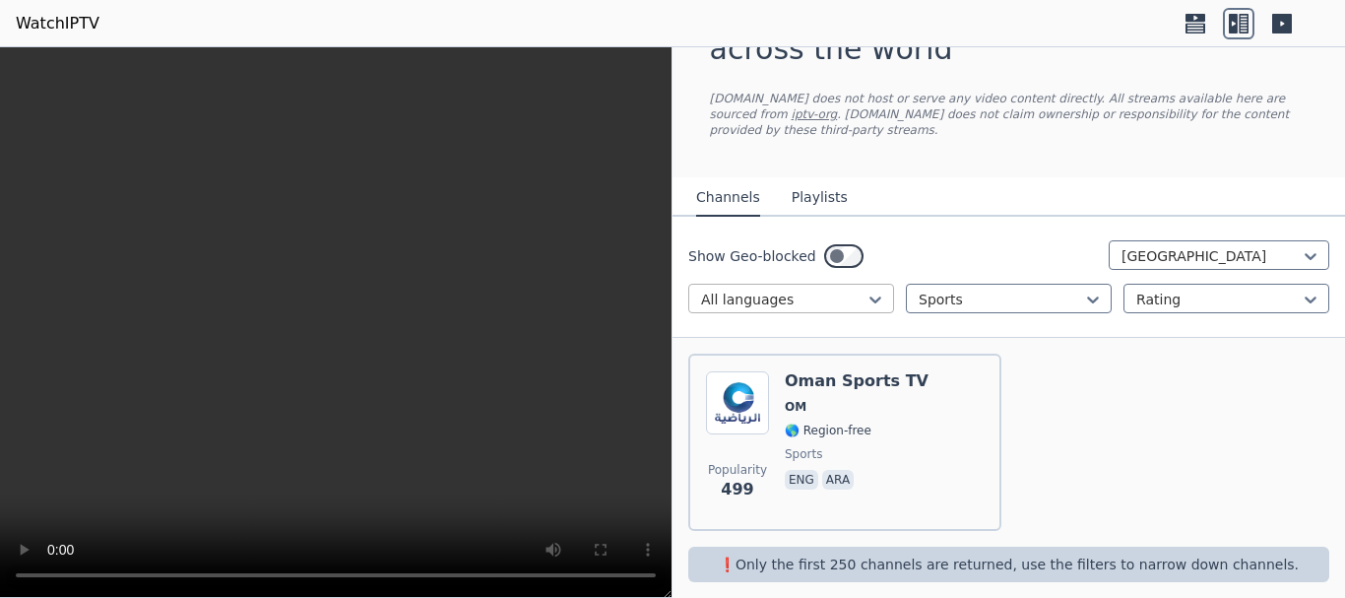
click at [848, 294] on div "All languages" at bounding box center [791, 299] width 206 height 30
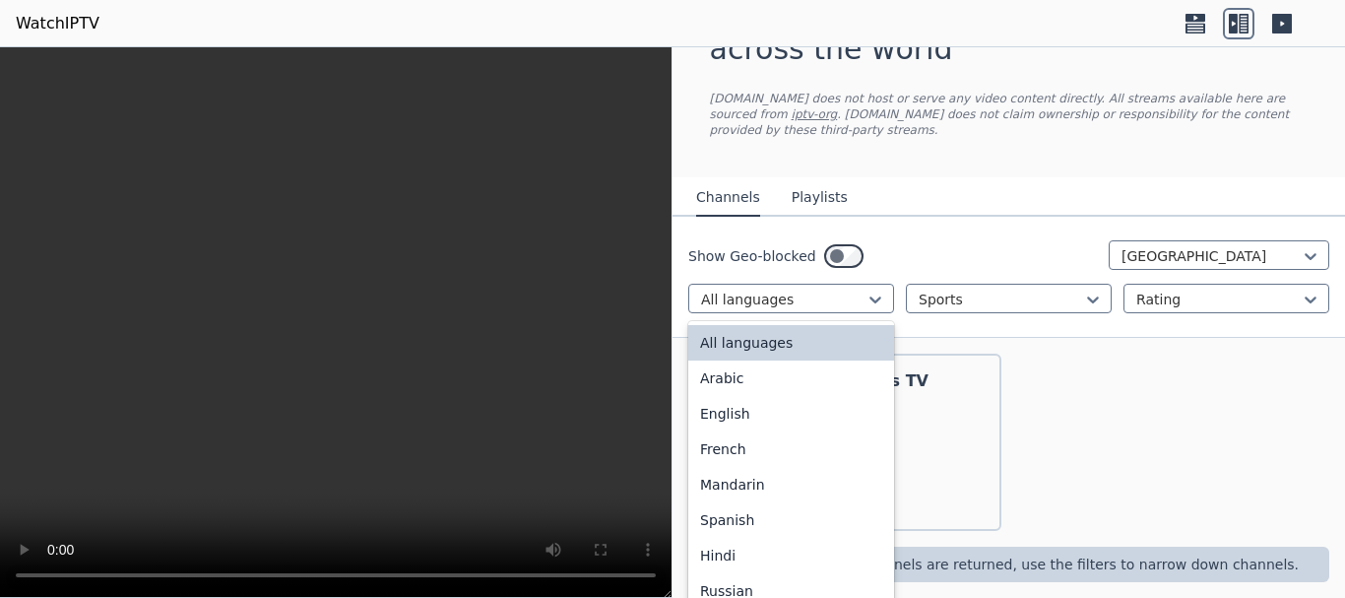
click at [818, 328] on div "All languages" at bounding box center [791, 342] width 206 height 35
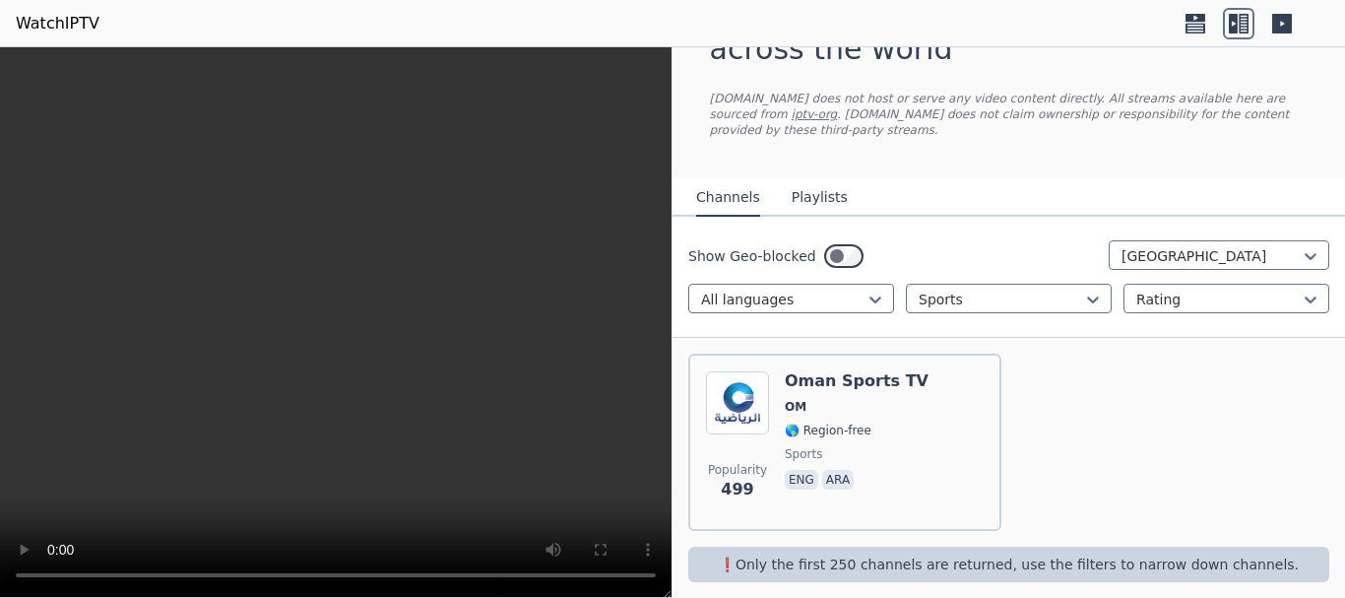
scroll to position [0, 0]
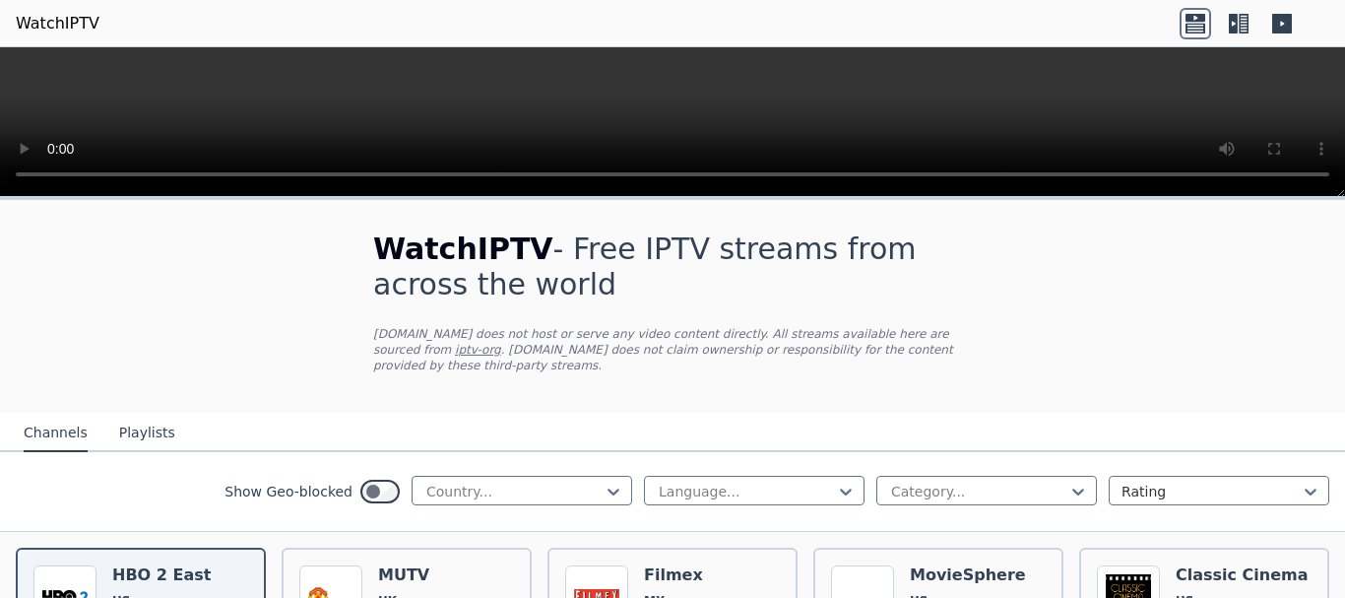
click at [1241, 24] on icon at bounding box center [1244, 24] width 10 height 20
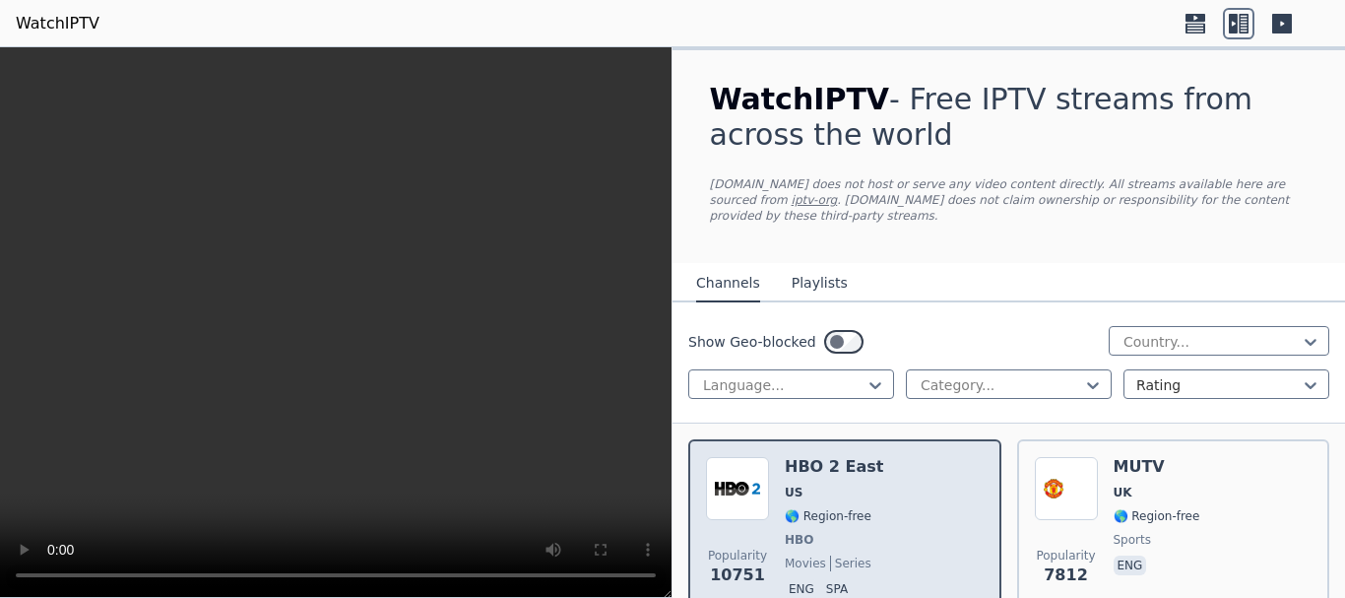
click at [829, 463] on div "HBO 2 East US 🌎 Region-free HBO movies series eng spa" at bounding box center [834, 530] width 98 height 146
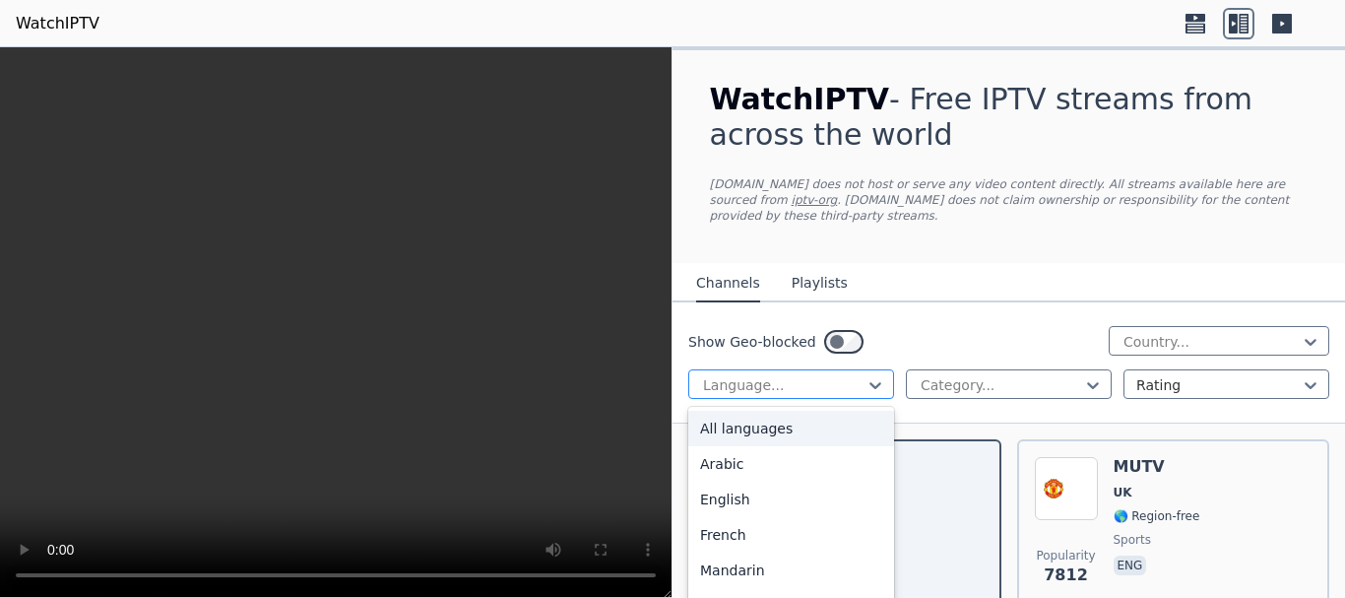
click at [767, 375] on div at bounding box center [783, 385] width 164 height 20
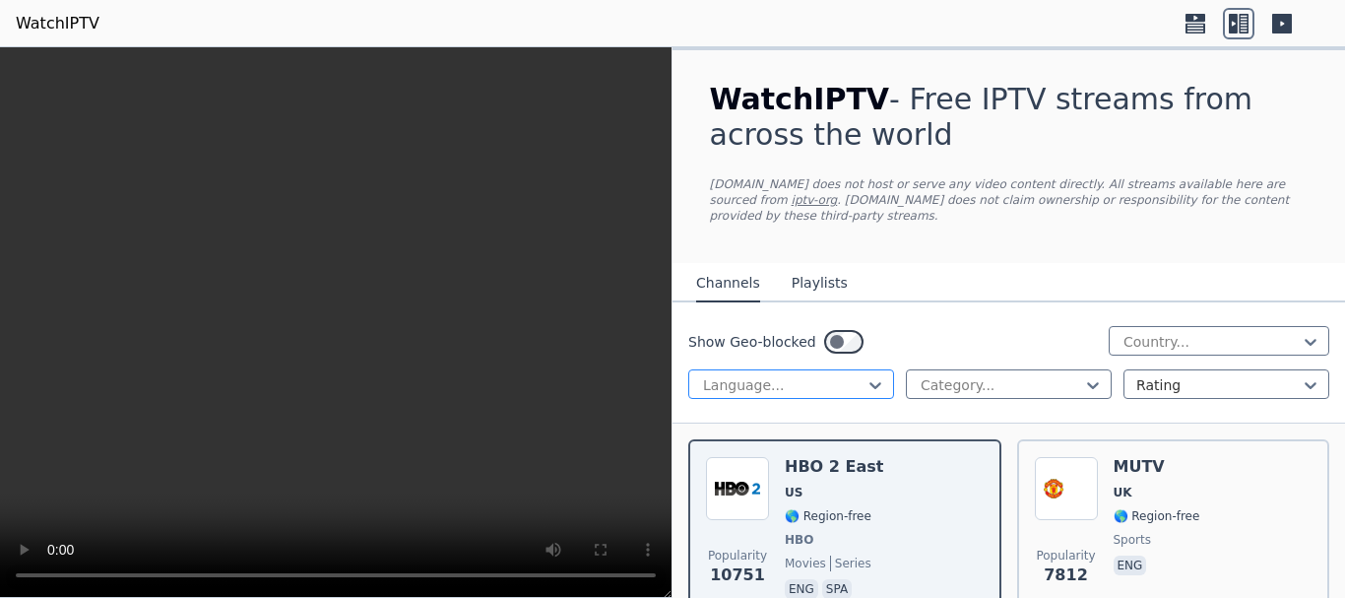
click at [767, 375] on div at bounding box center [783, 385] width 164 height 20
click at [933, 375] on div at bounding box center [1001, 385] width 164 height 20
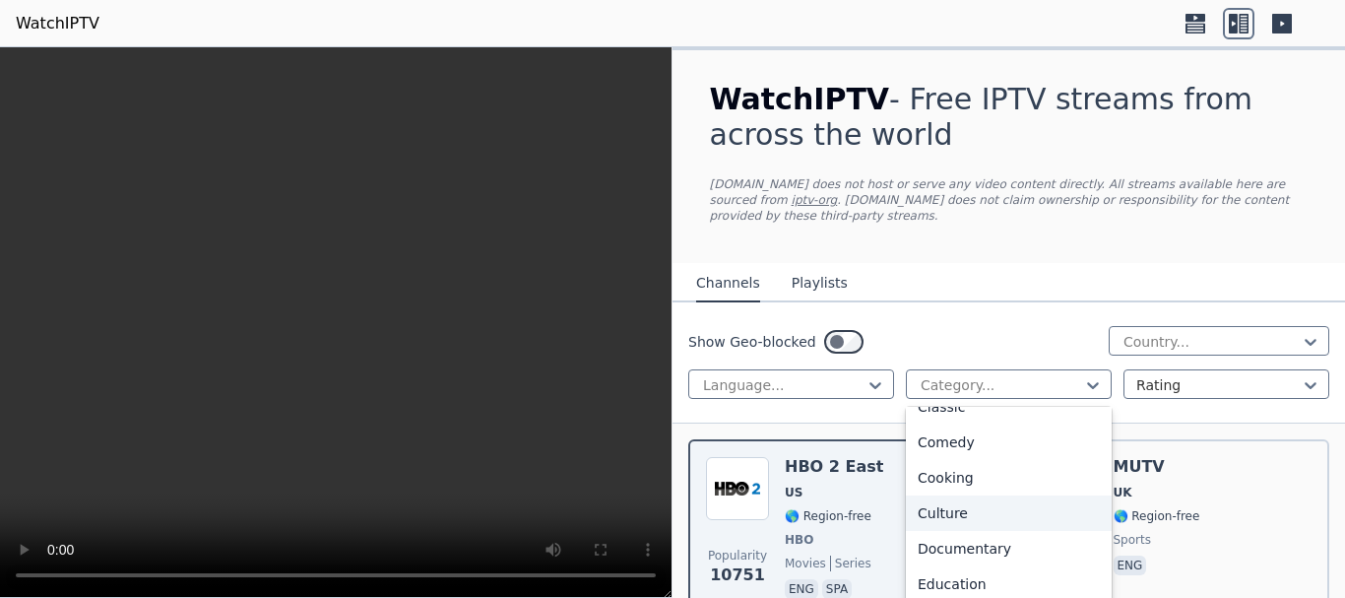
scroll to position [197, 0]
